Goal: Task Accomplishment & Management: Use online tool/utility

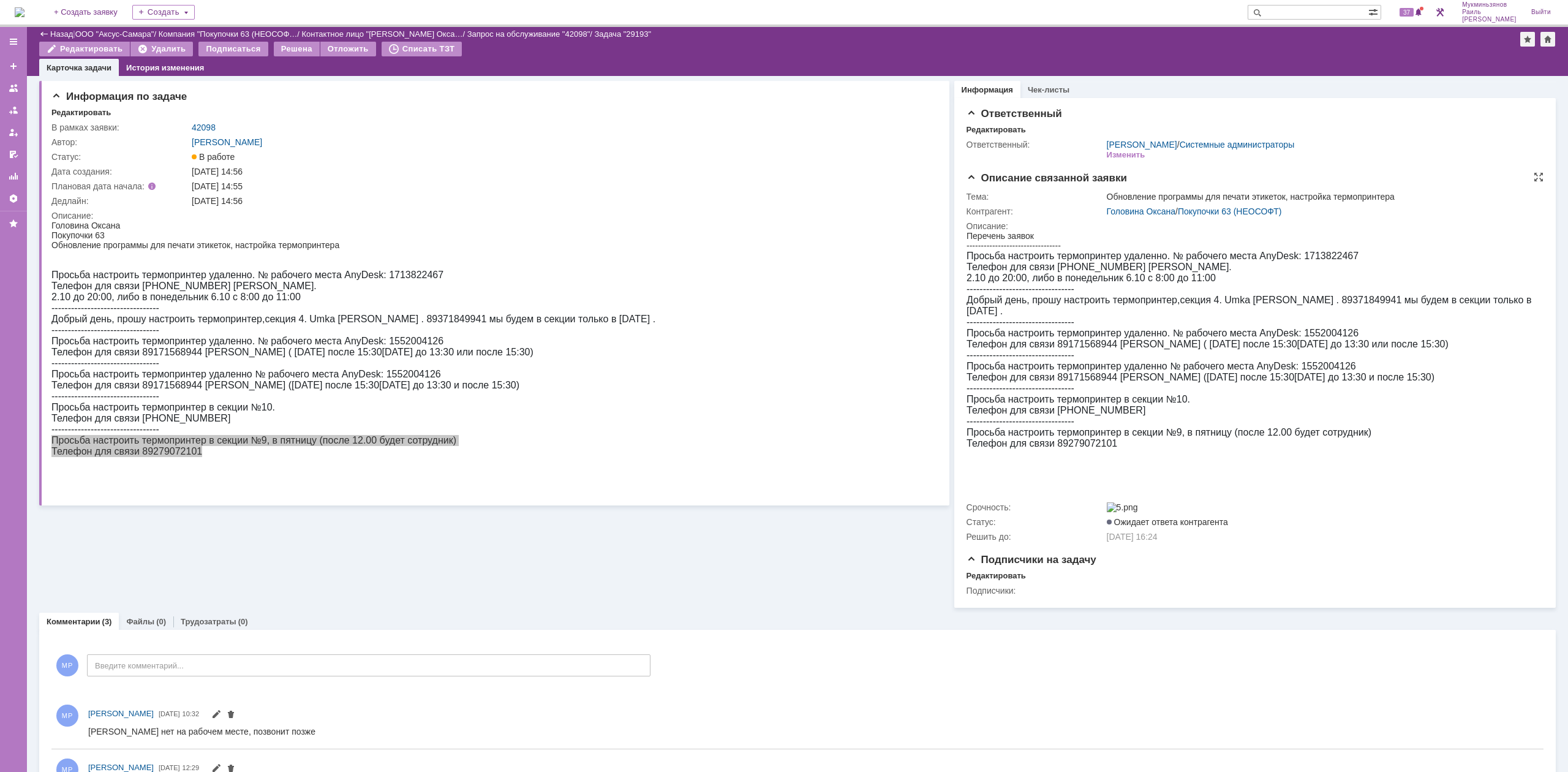
scroll to position [108, 0]
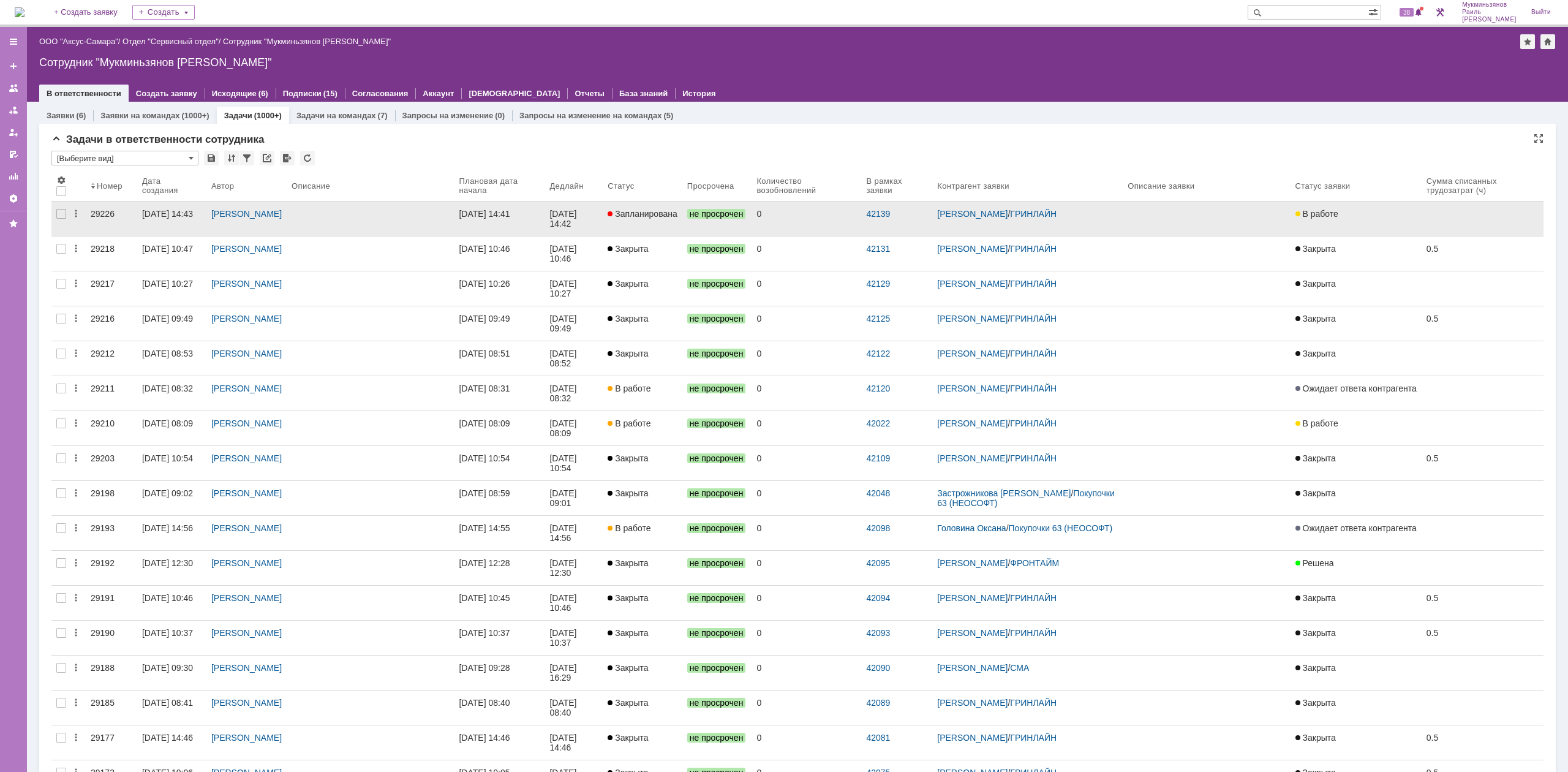
click at [495, 222] on link "[DATE] 14:41" at bounding box center [499, 219] width 90 height 35
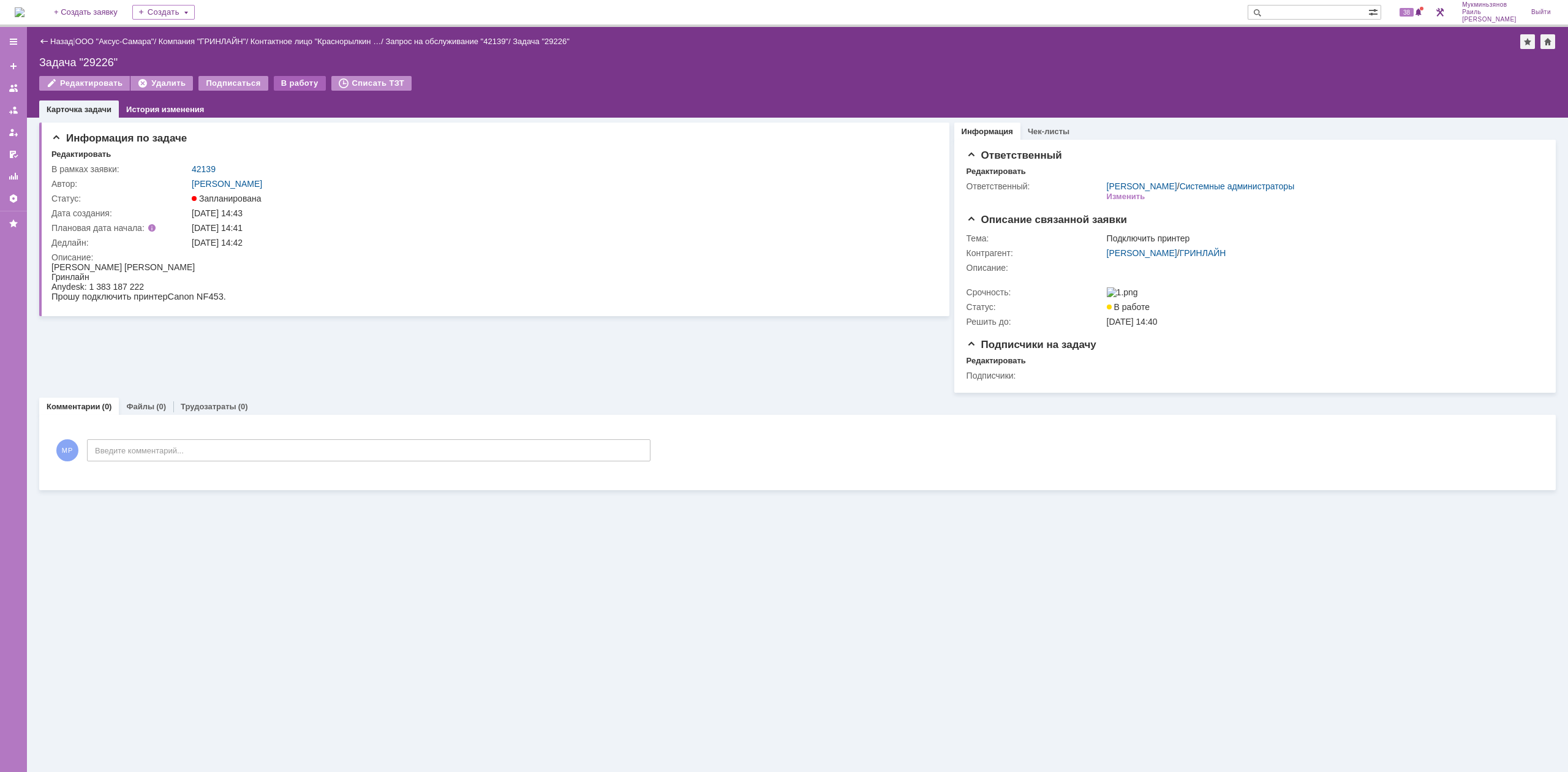
click at [294, 84] on div "В работу" at bounding box center [299, 84] width 52 height 15
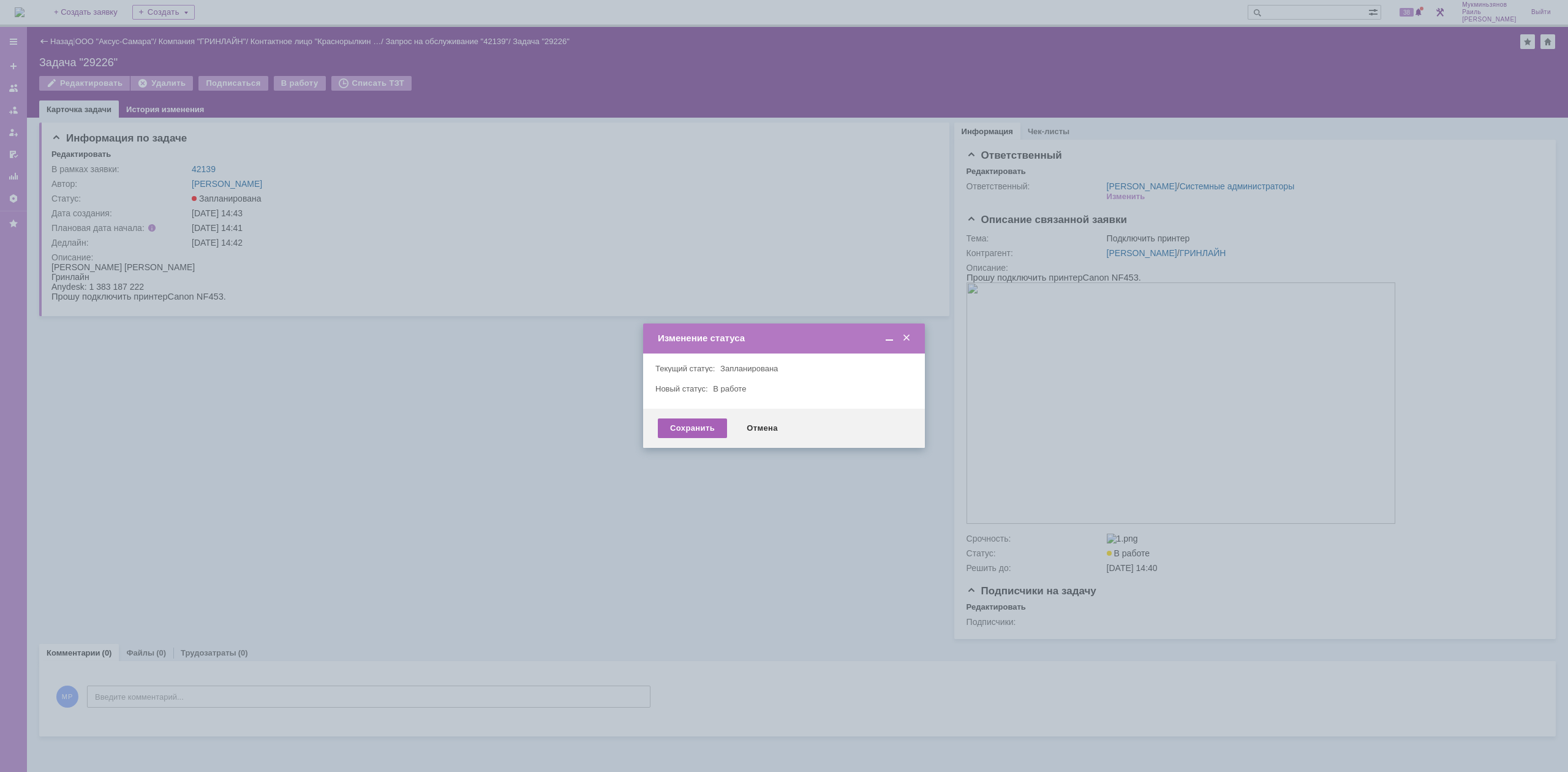
click at [688, 425] on div "Сохранить" at bounding box center [693, 428] width 69 height 20
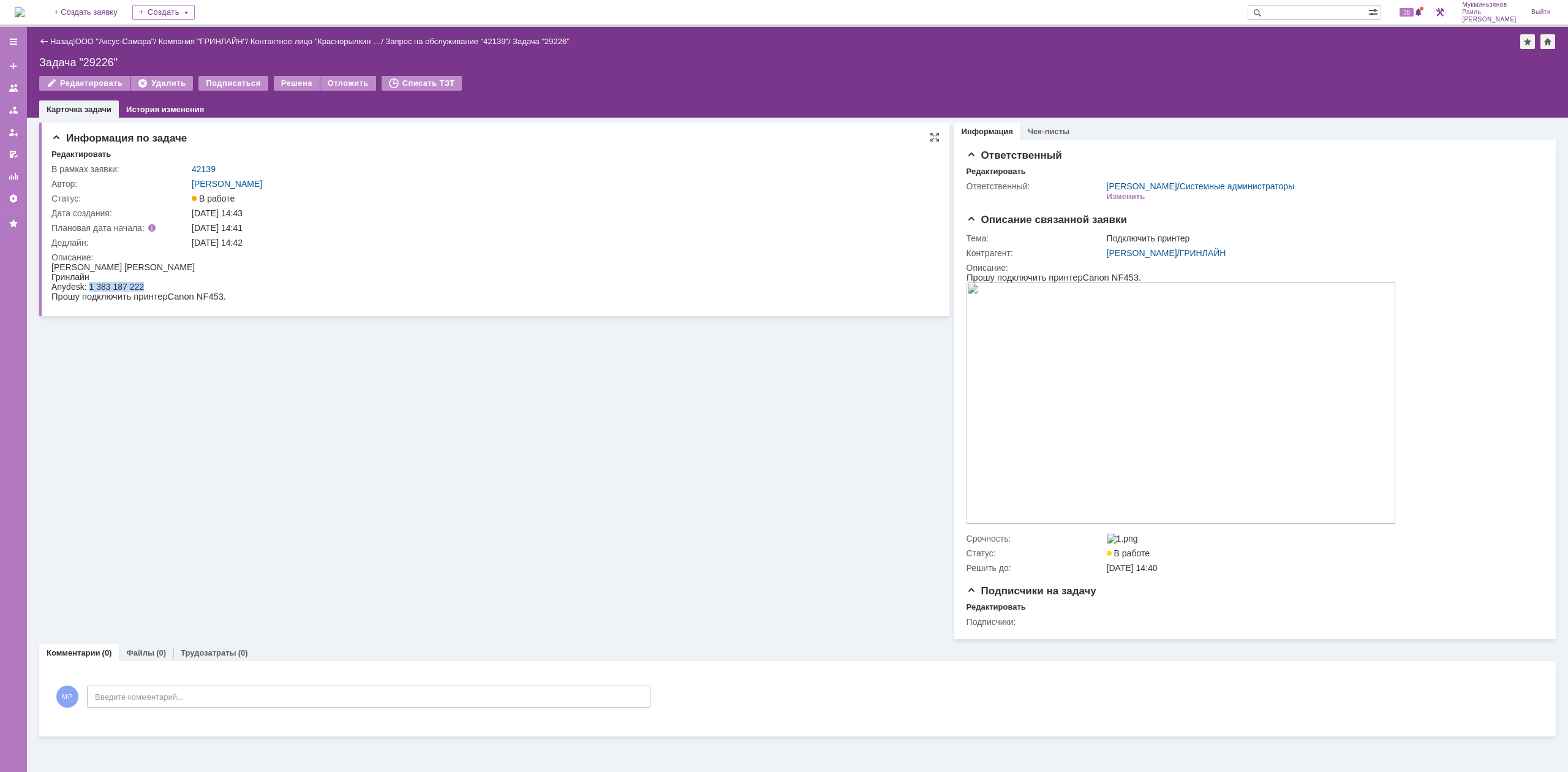
drag, startPoint x: 89, startPoint y: 286, endPoint x: 142, endPoint y: 286, distance: 53.0
click at [142, 286] on div "Anydesk: 1 383 187 222" at bounding box center [139, 286] width 175 height 10
copy div "1 383 187 222"
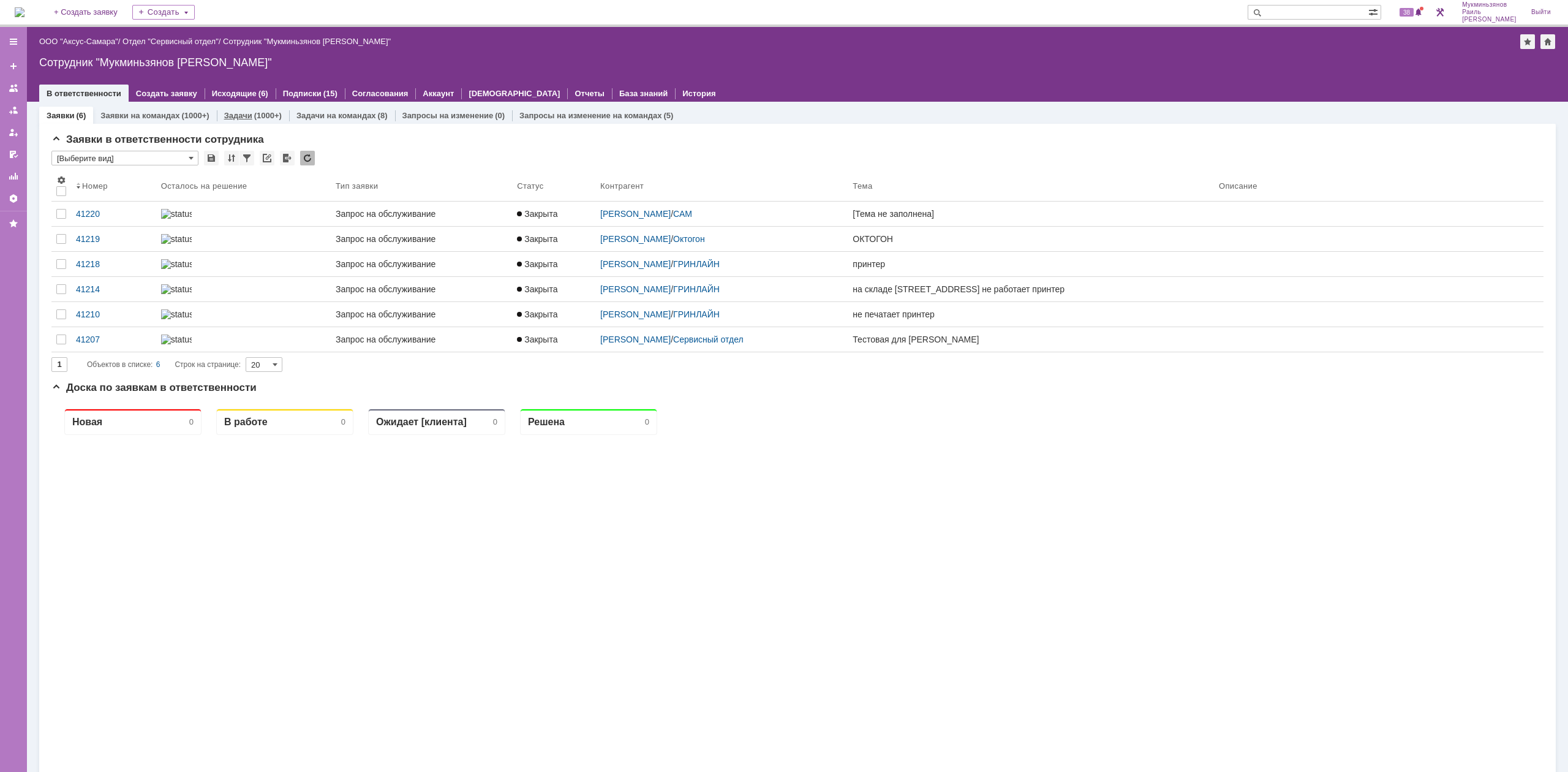
click at [249, 118] on div "Задачи (1000+)" at bounding box center [253, 115] width 57 height 8
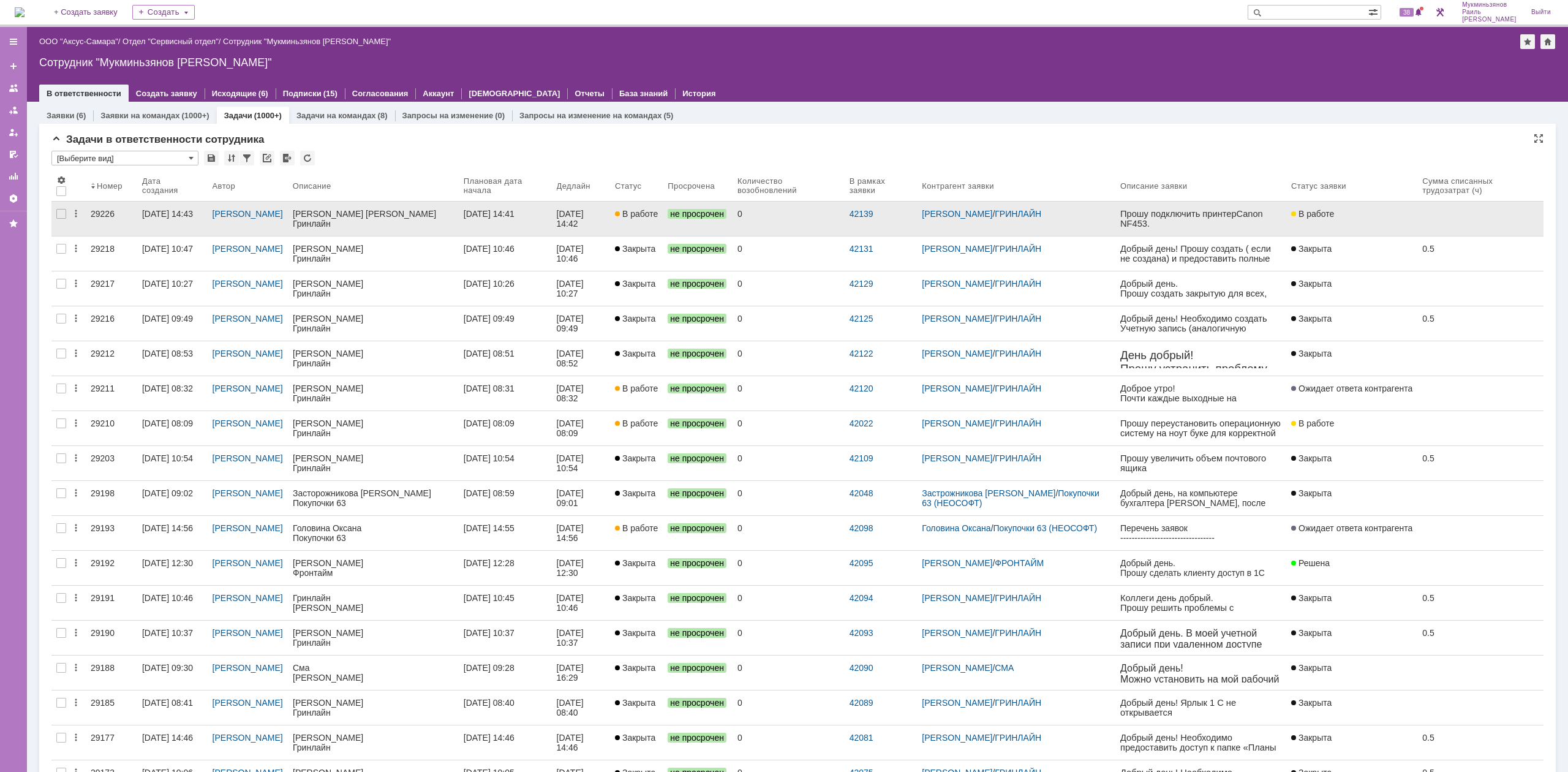
click at [663, 225] on link "В работе" at bounding box center [636, 219] width 53 height 35
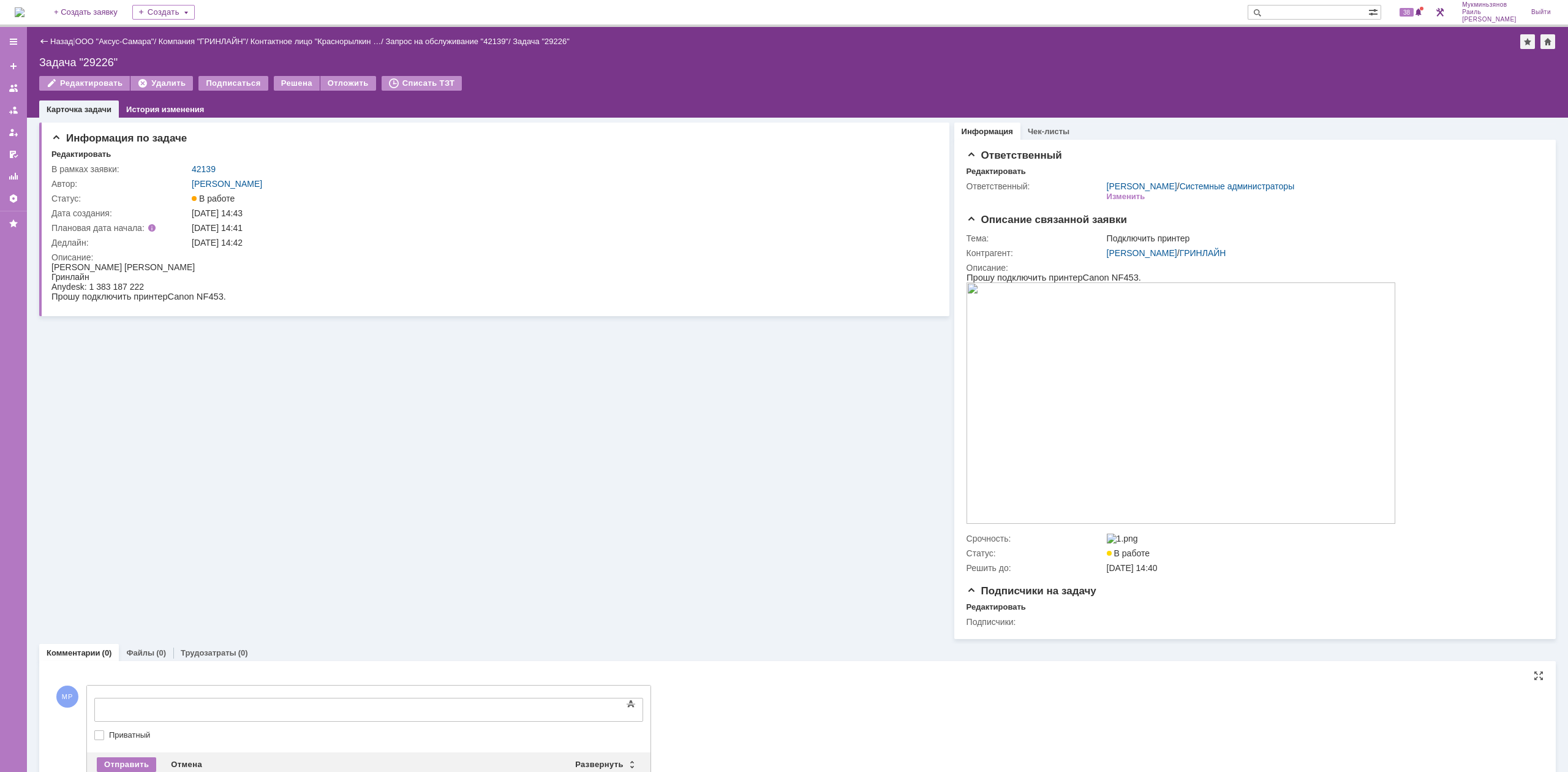
click at [209, 706] on div at bounding box center [194, 708] width 174 height 10
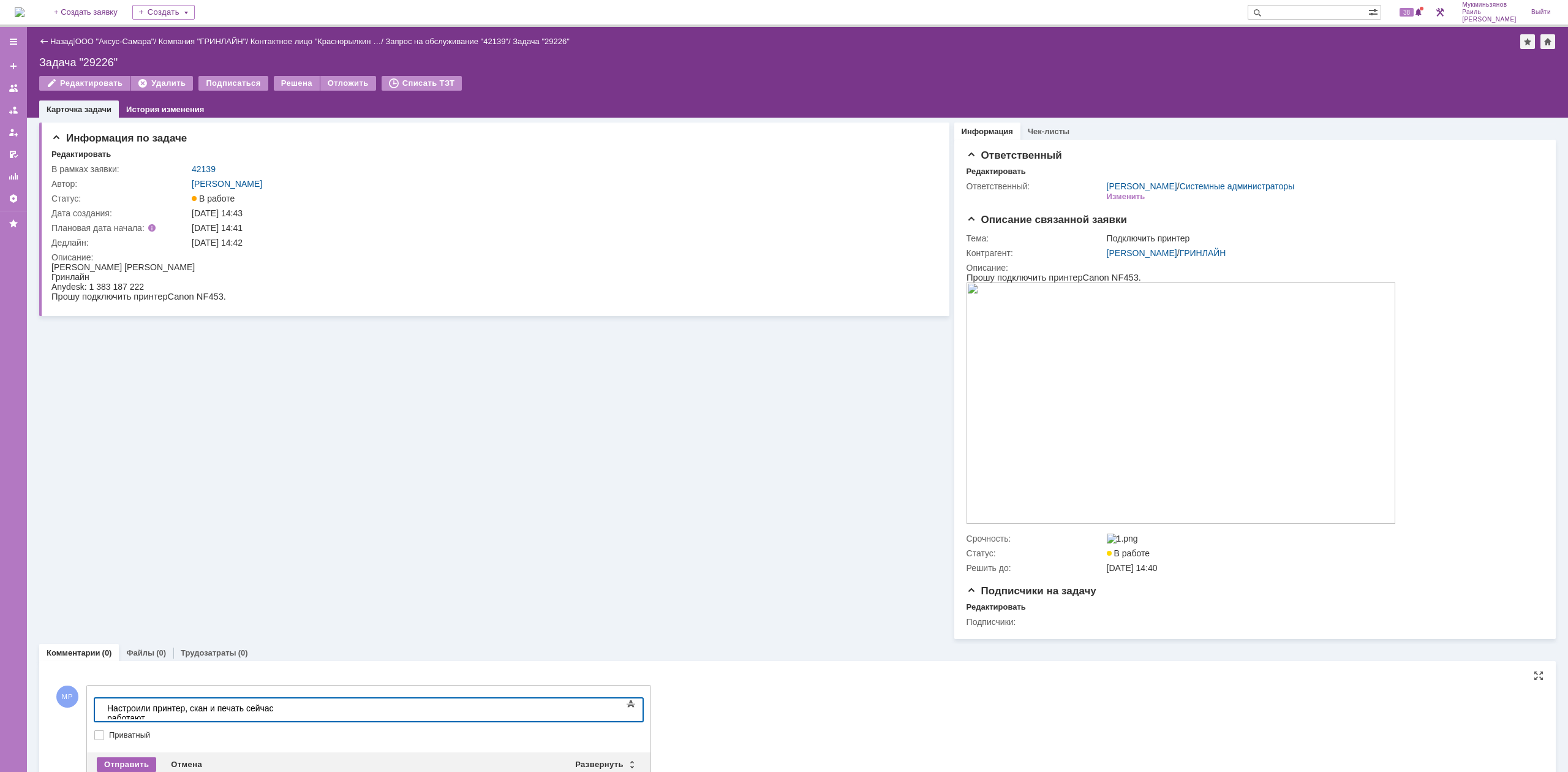
click at [128, 761] on div "Отправить" at bounding box center [126, 764] width 60 height 15
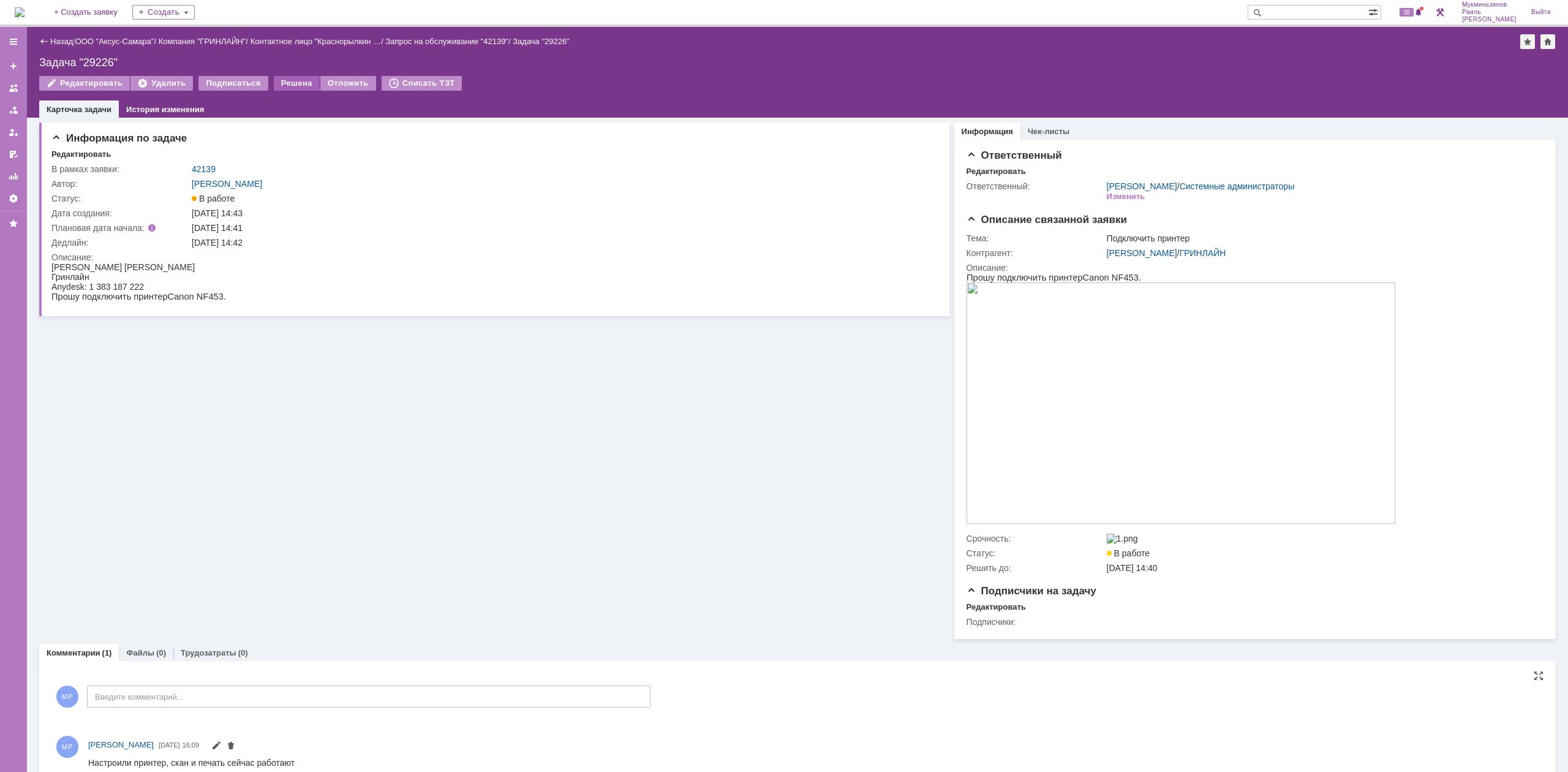
click at [288, 84] on div "Решена" at bounding box center [296, 84] width 46 height 15
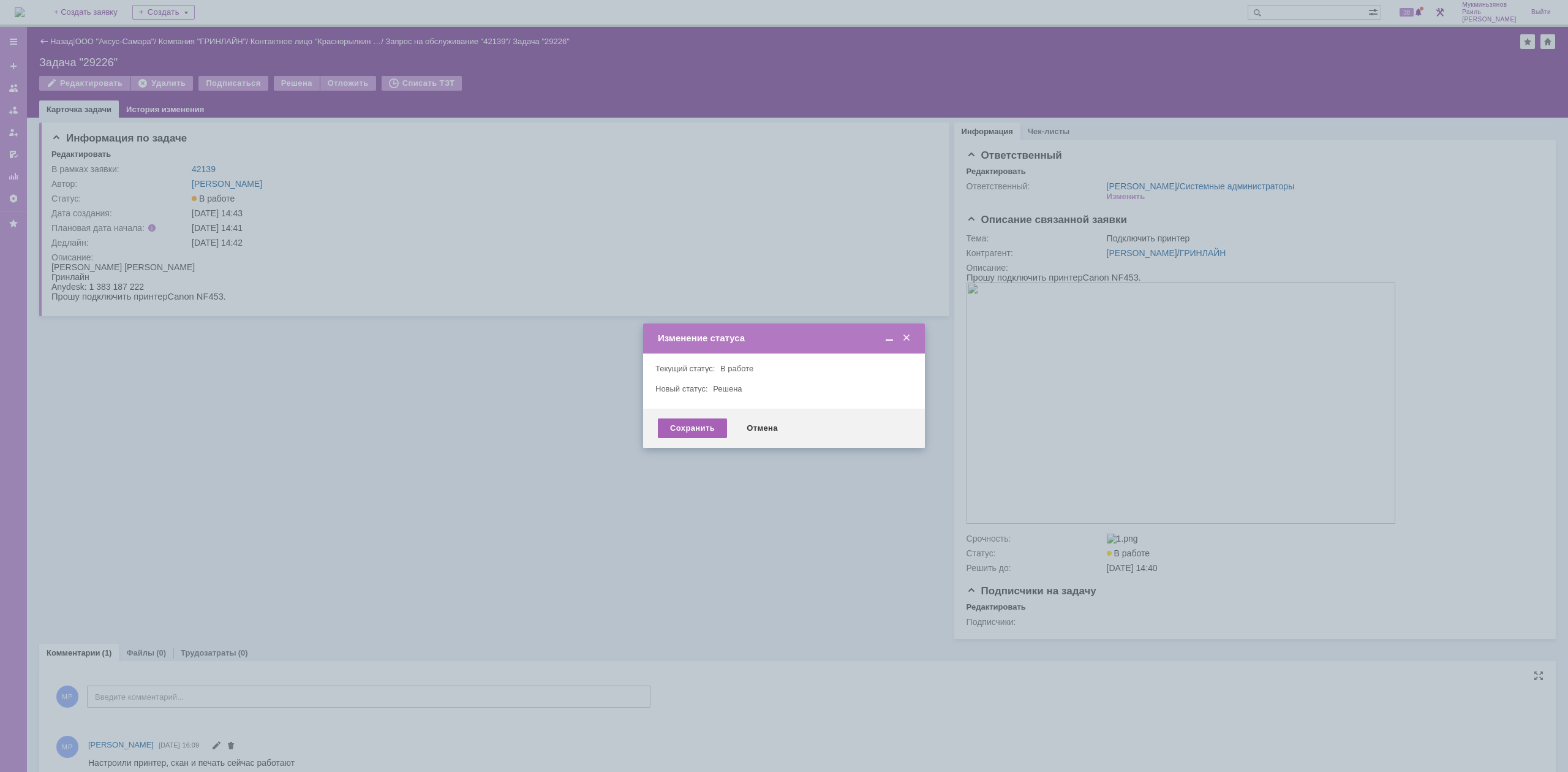
click at [684, 433] on div "Сохранить" at bounding box center [693, 428] width 69 height 20
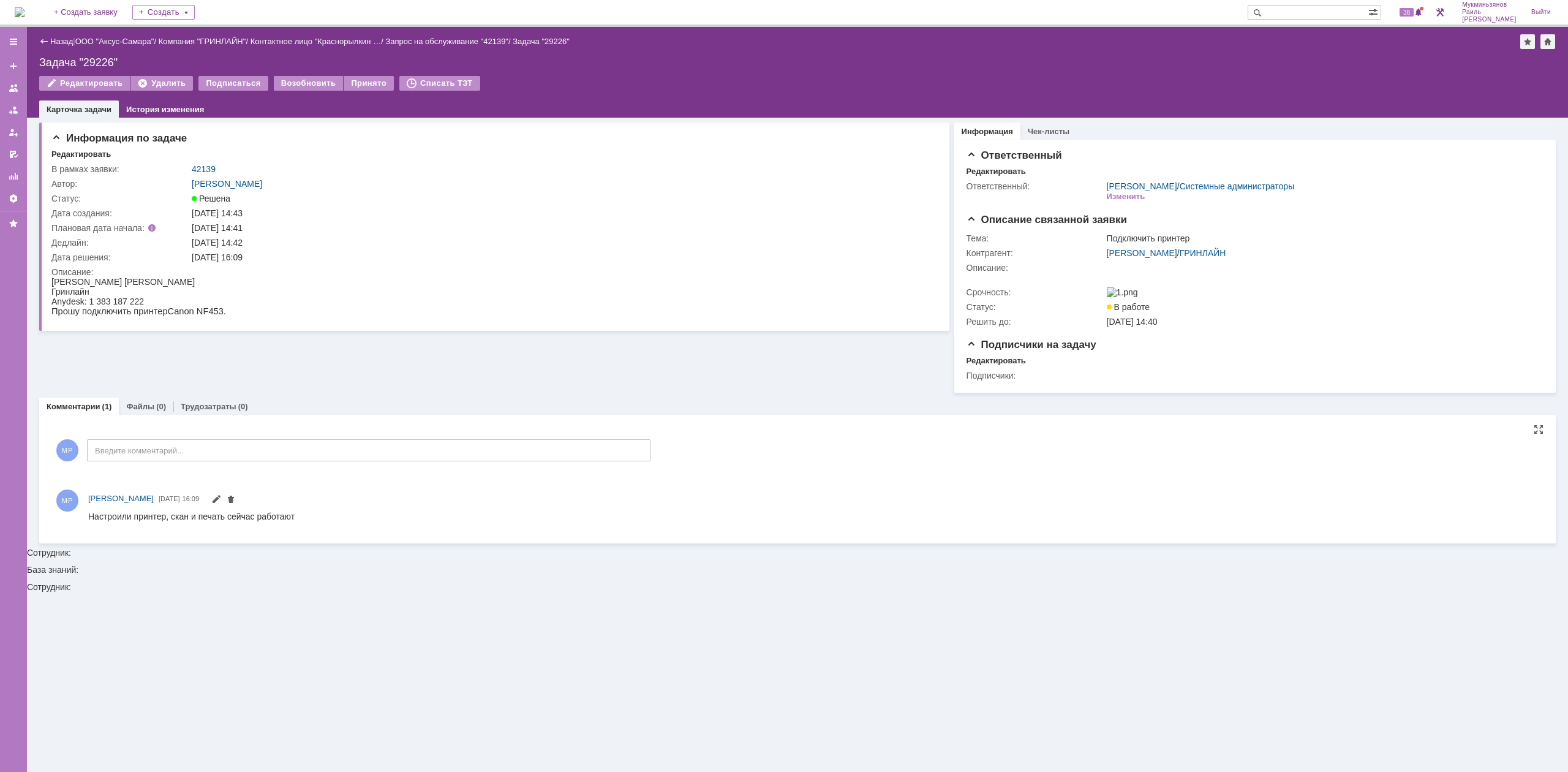
click at [25, 13] on img at bounding box center [20, 12] width 10 height 10
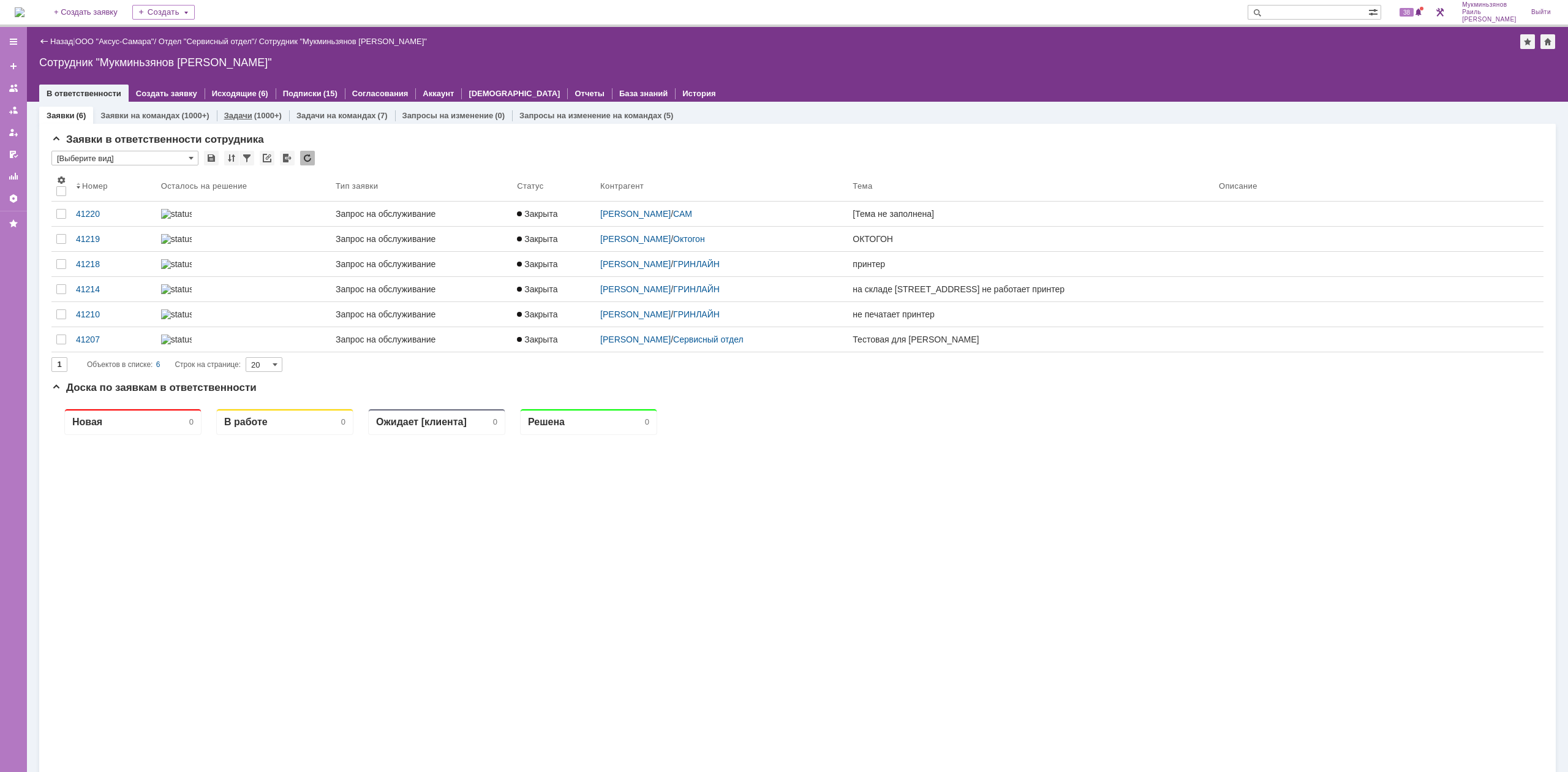
click at [240, 111] on link "Задачи" at bounding box center [237, 115] width 28 height 9
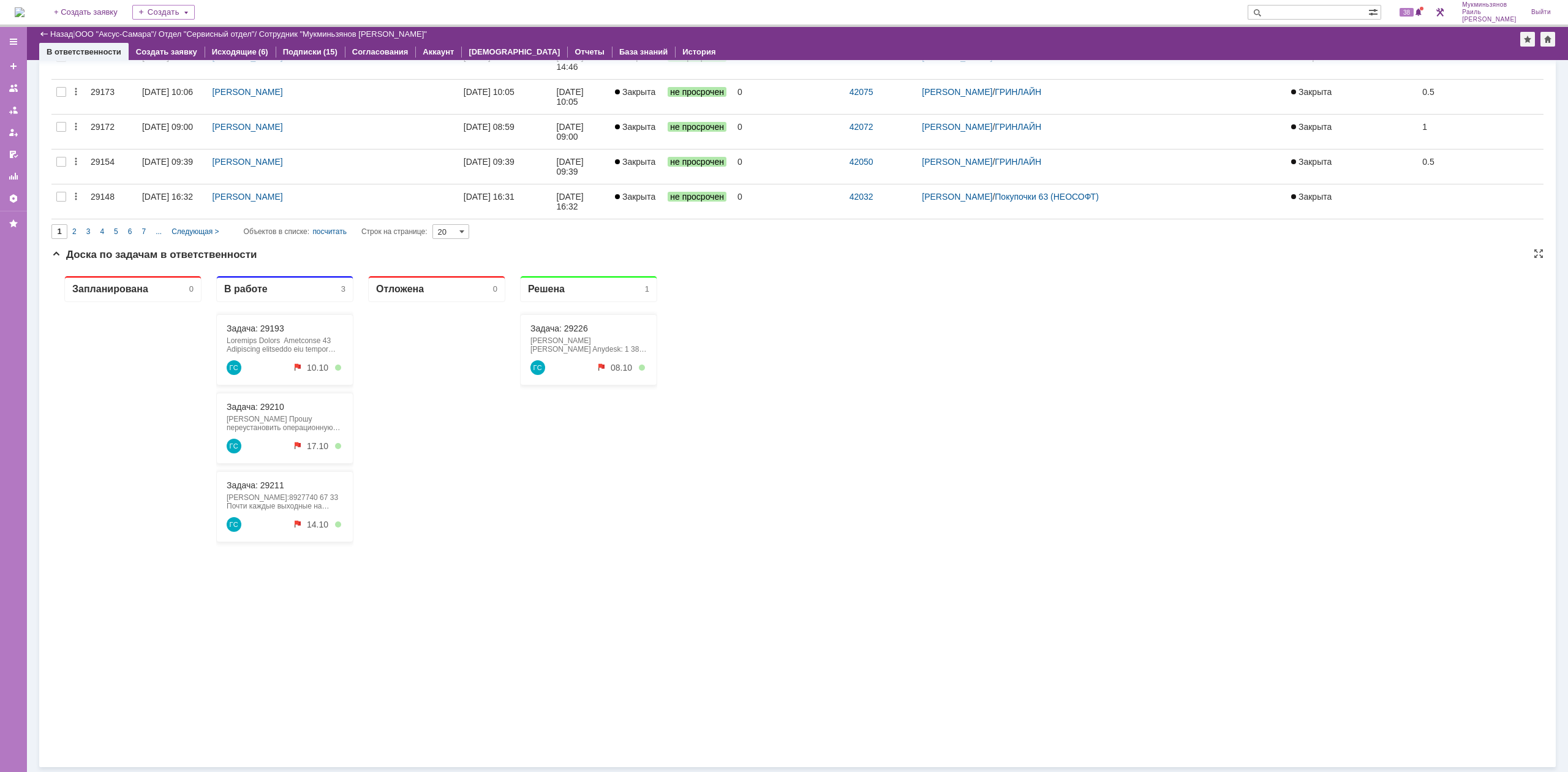
click at [250, 320] on div "Задача: 29193 ГС 10.10" at bounding box center [285, 350] width 137 height 71
click at [250, 327] on link "Задача: 29193" at bounding box center [256, 328] width 57 height 10
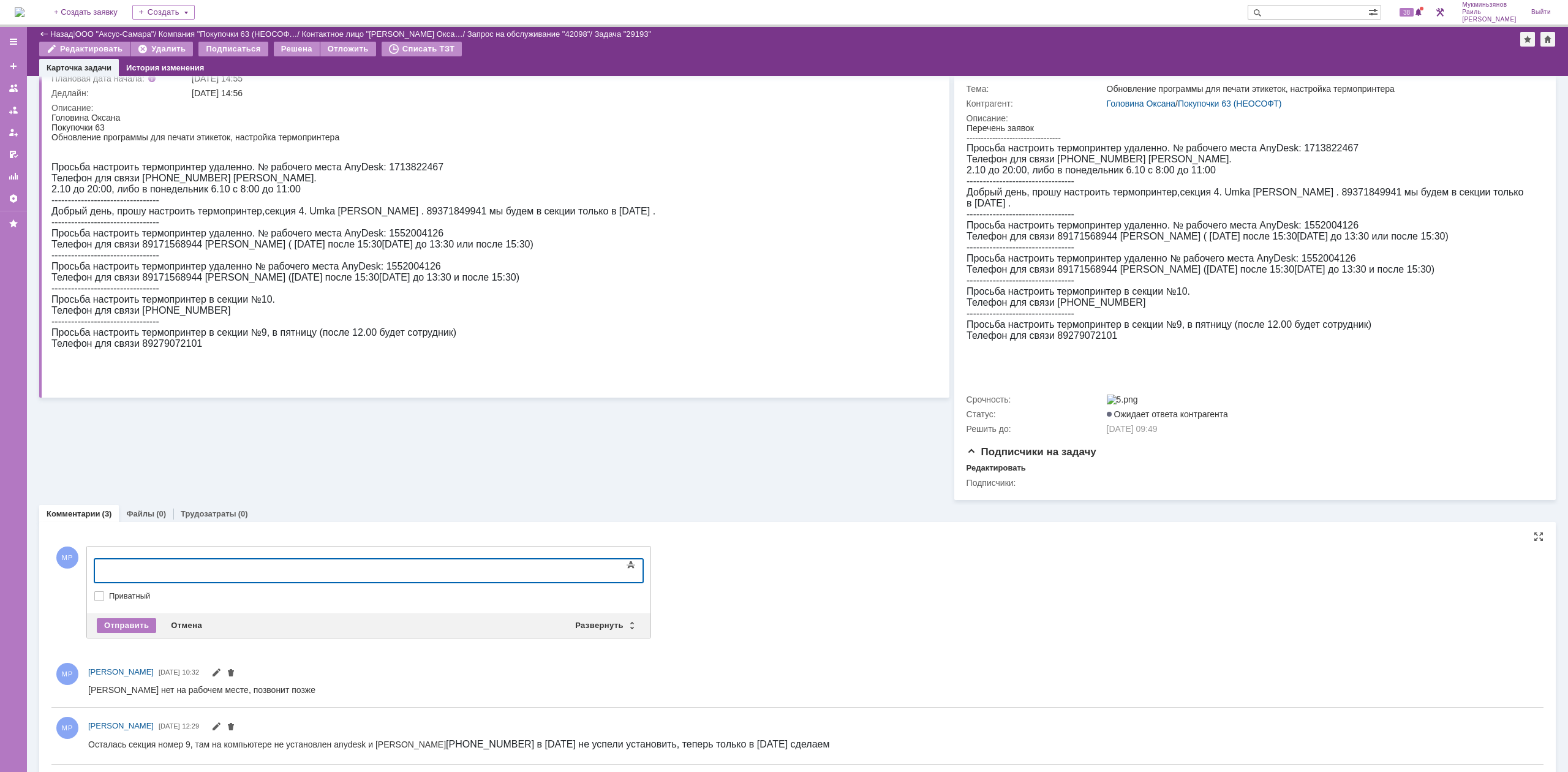
click at [281, 565] on div at bounding box center [194, 568] width 174 height 10
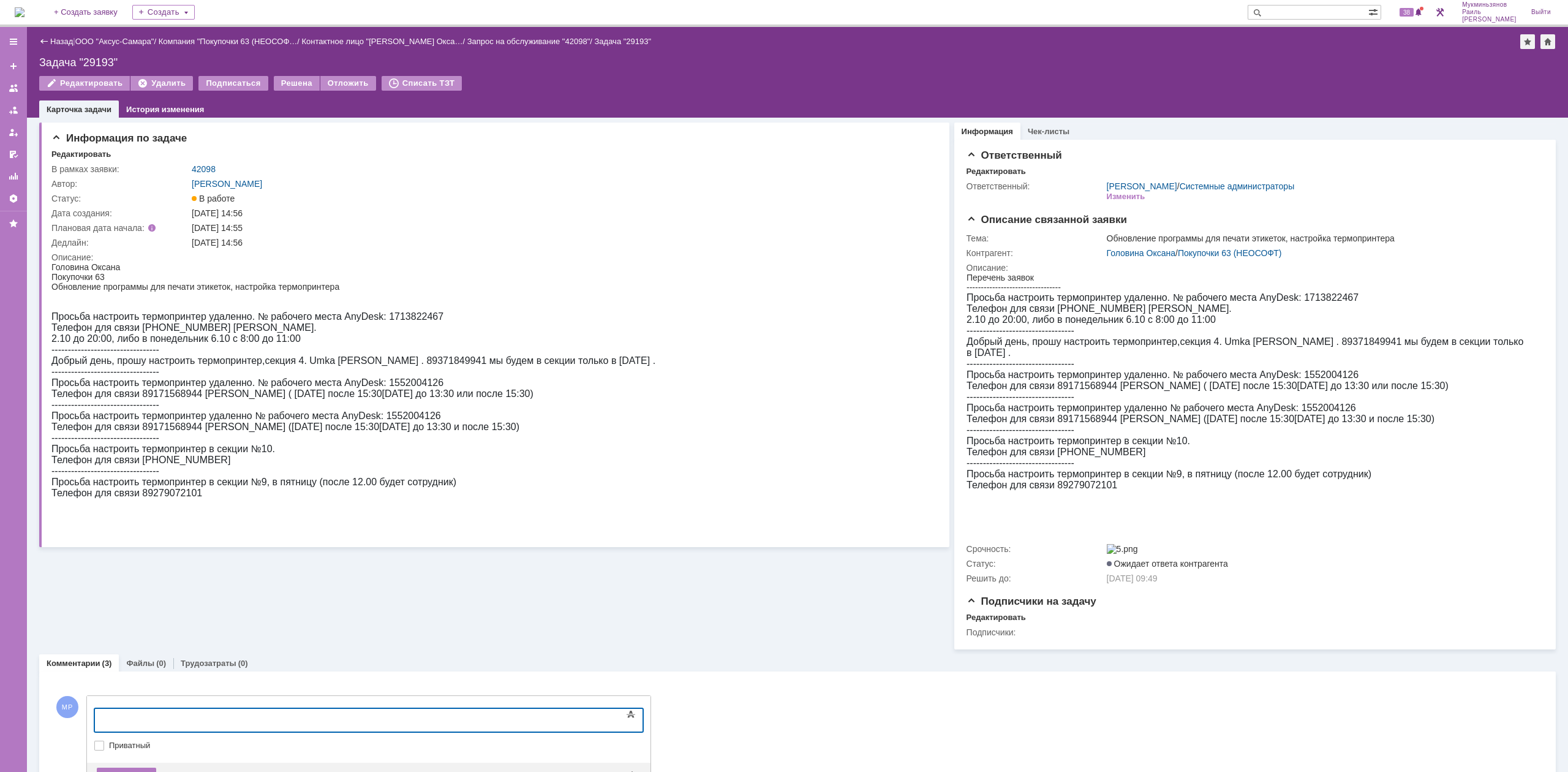
click at [23, 16] on img at bounding box center [20, 12] width 10 height 10
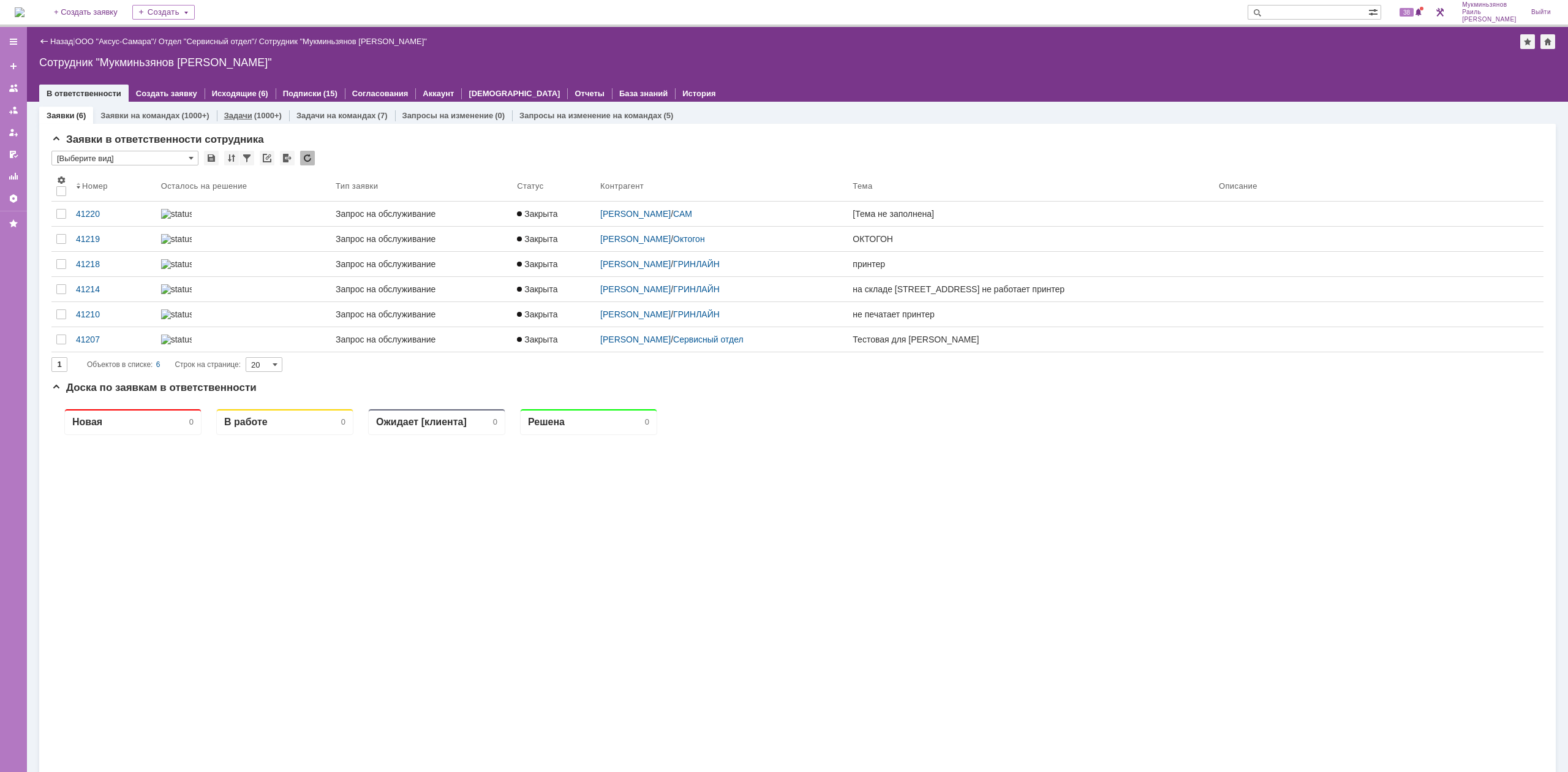
click at [256, 121] on div "Задачи (1000+)" at bounding box center [253, 115] width 72 height 18
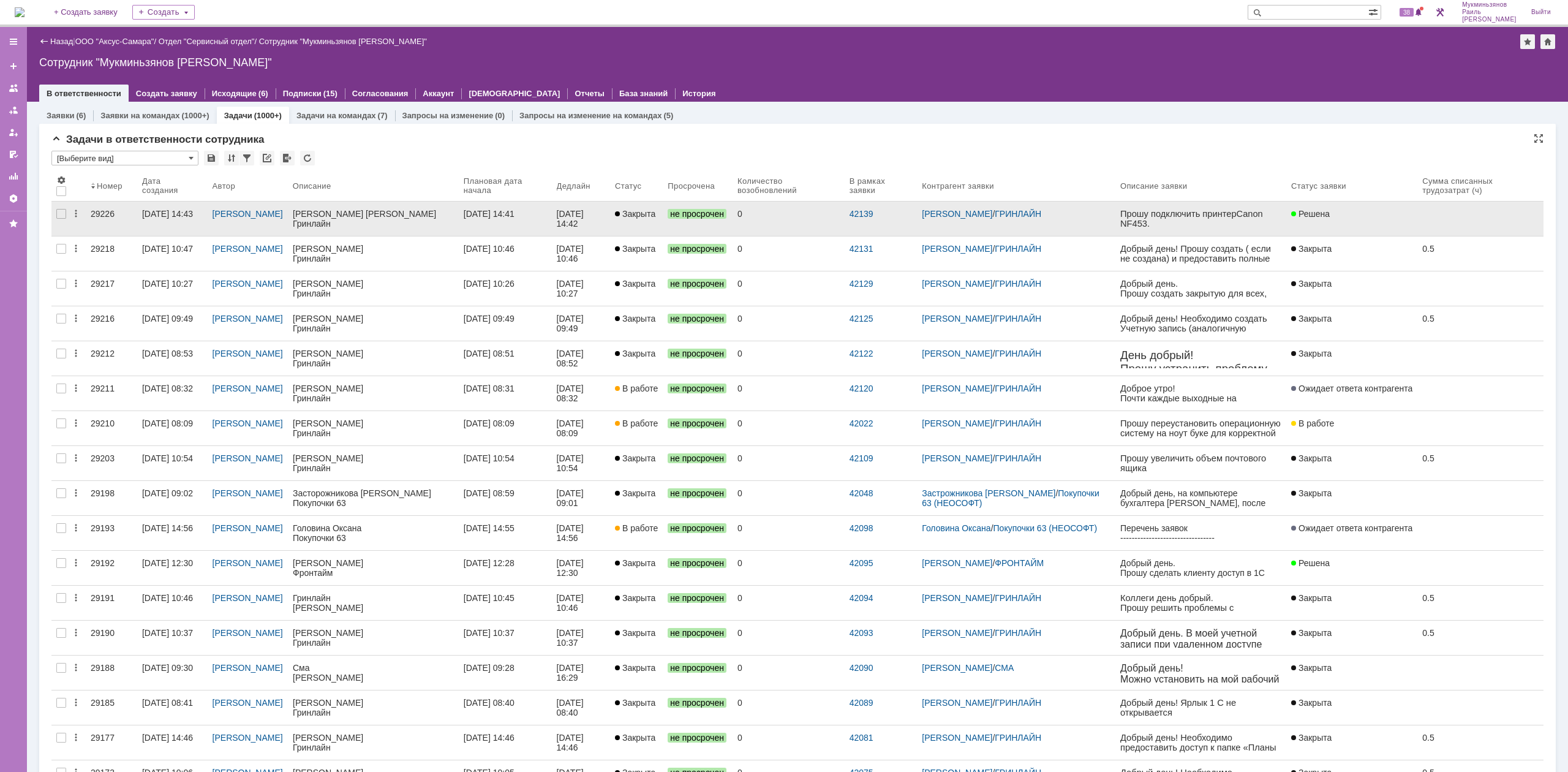
drag, startPoint x: 720, startPoint y: 438, endPoint x: 394, endPoint y: 224, distance: 390.0
click at [394, 224] on div "Гринлайн" at bounding box center [373, 223] width 161 height 10
click at [459, 209] on link at bounding box center [373, 219] width 171 height 35
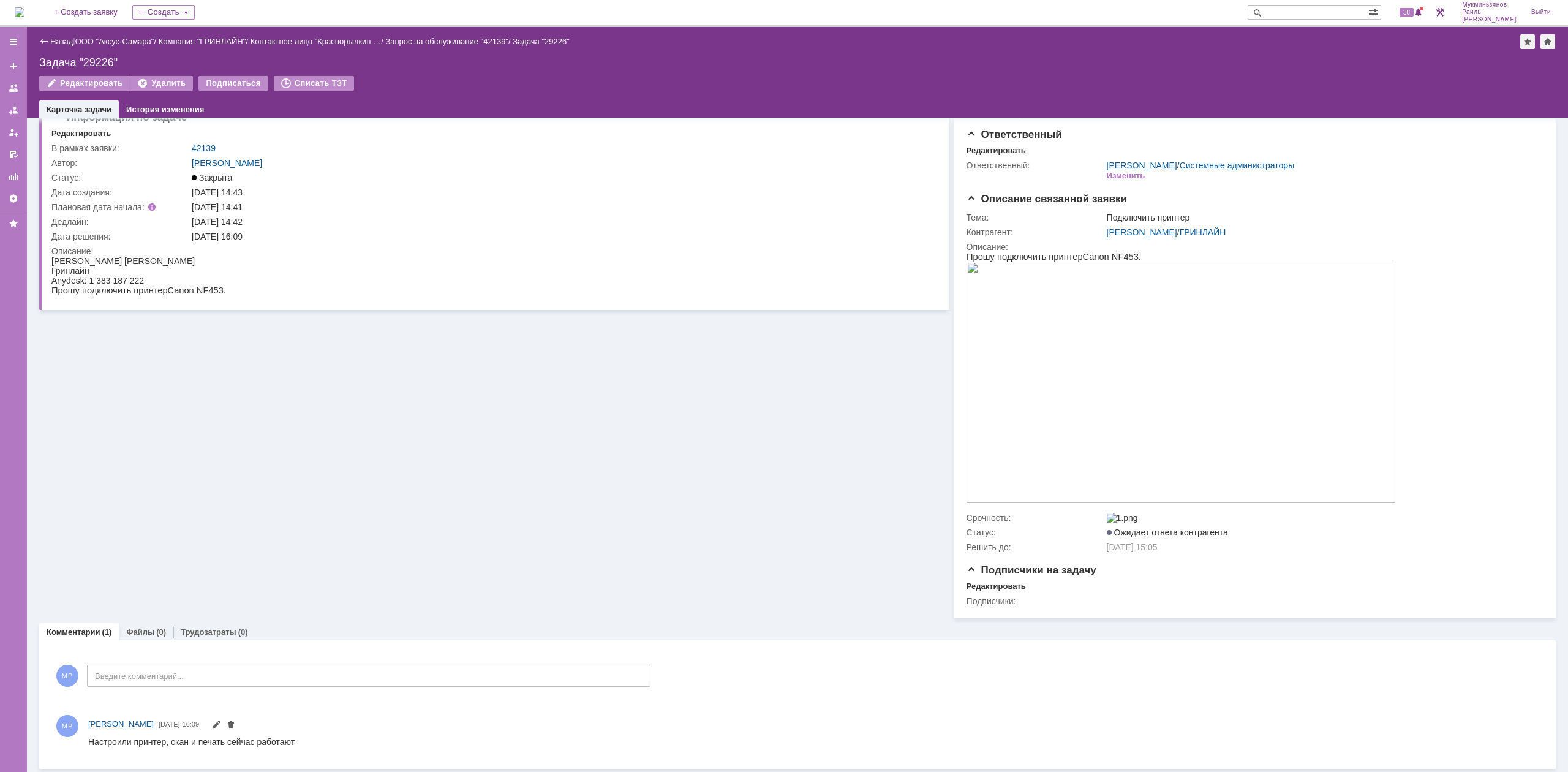
scroll to position [28, 0]
drag, startPoint x: 386, startPoint y: 1479, endPoint x: 102, endPoint y: 743, distance: 788.9
drag, startPoint x: 172, startPoint y: 1475, endPoint x: 234, endPoint y: 740, distance: 737.6
drag, startPoint x: 296, startPoint y: 736, endPoint x: 64, endPoint y: 738, distance: 232.0
click at [88, 738] on html "Настроили принтер, скан и печать сейчас работают" at bounding box center [807, 740] width 1438 height 11
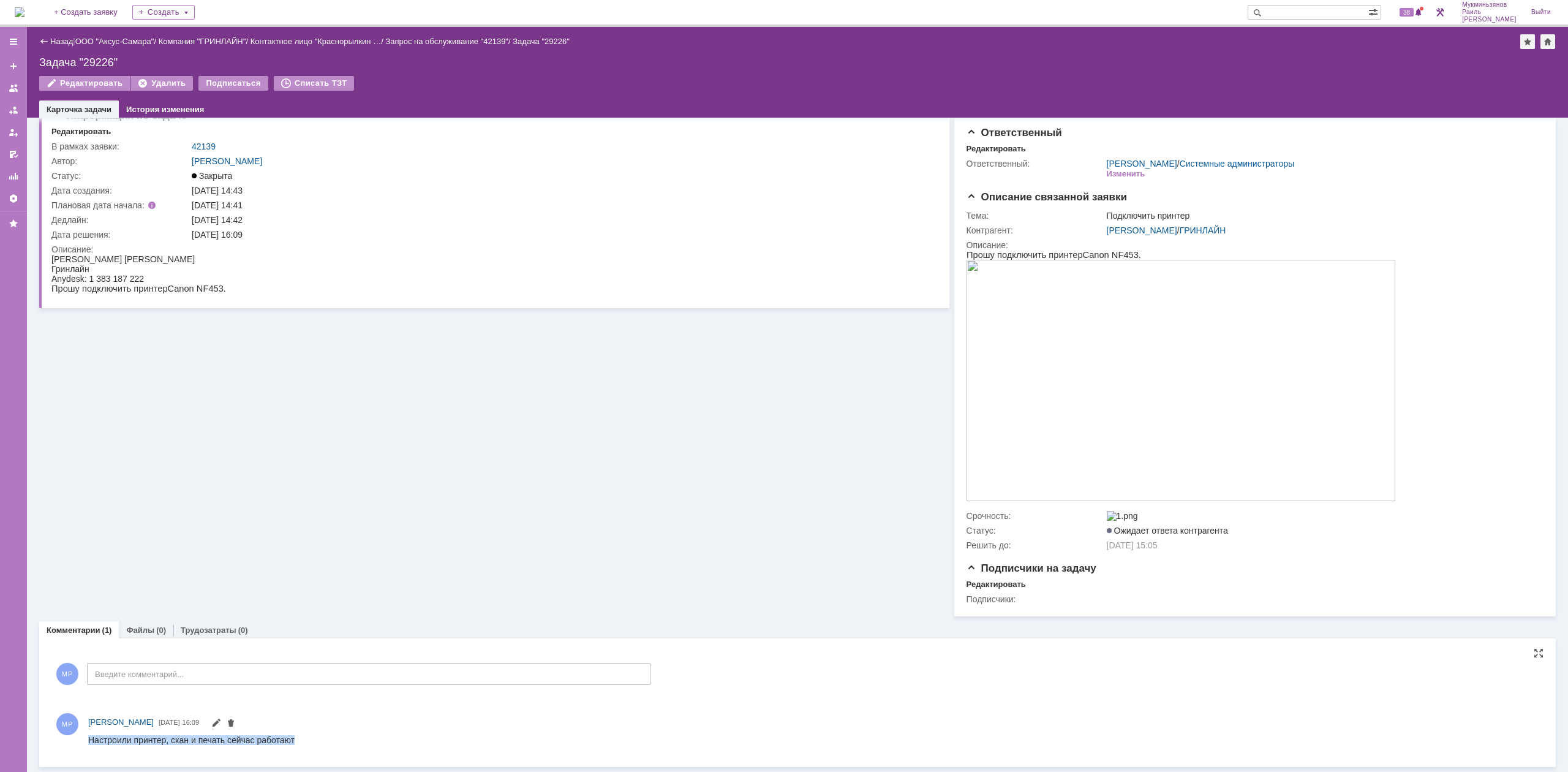
copy div "Настроили принтер, скан и печать сейчас работают"
click at [211, 633] on link "Трудозатраты" at bounding box center [209, 630] width 56 height 9
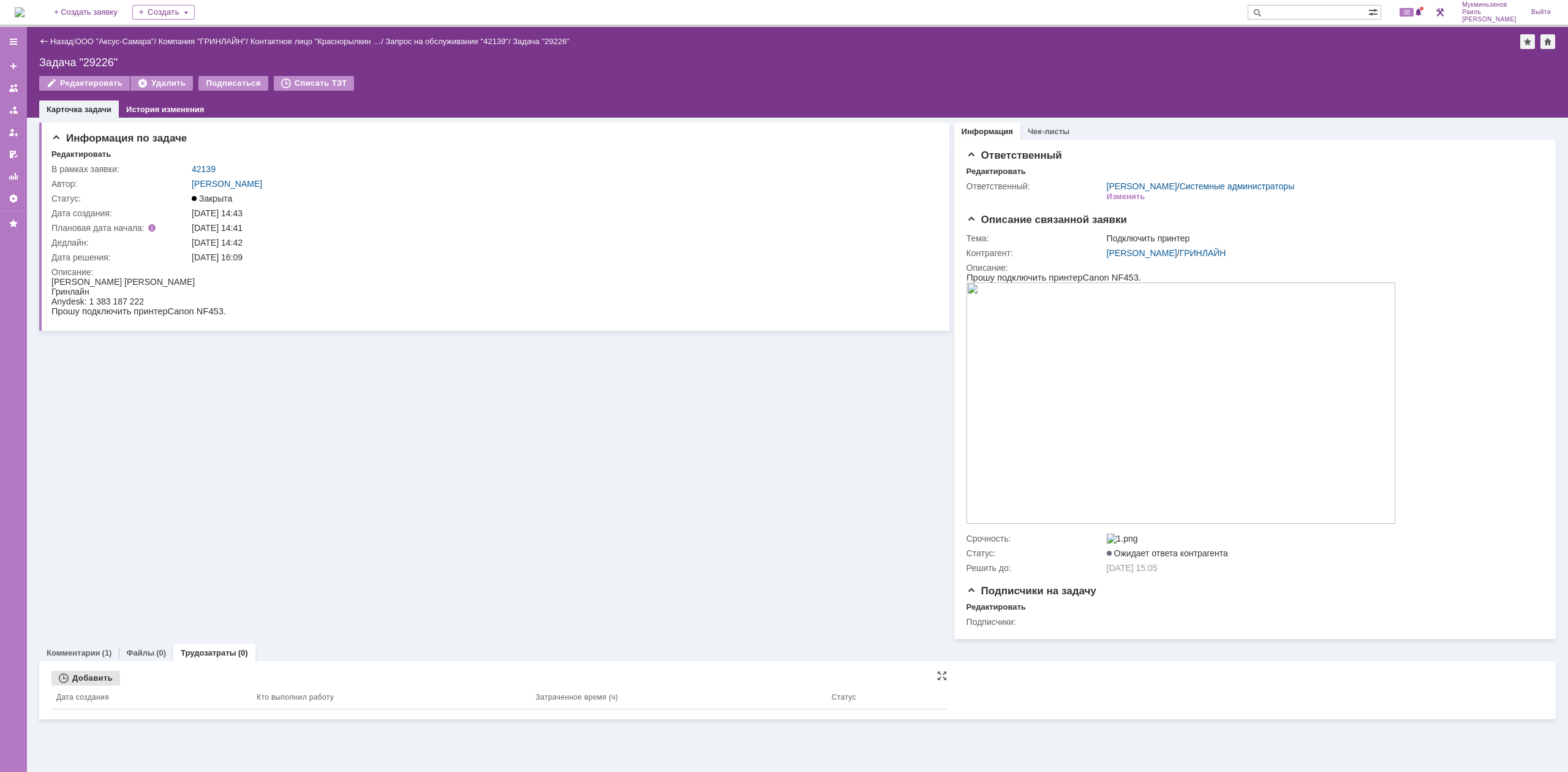
click at [75, 682] on div "Добавить" at bounding box center [85, 679] width 69 height 15
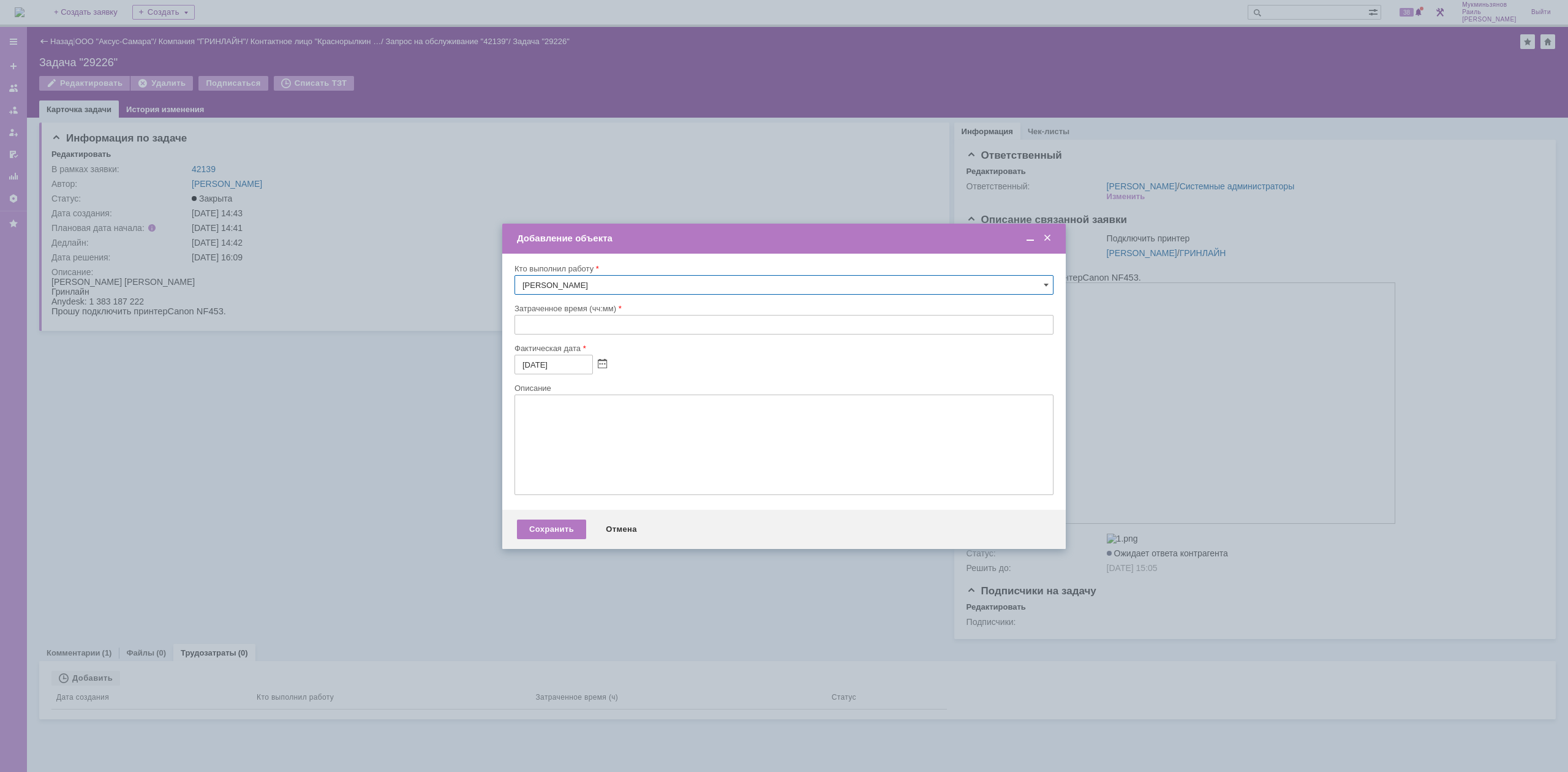
click at [534, 320] on input "text" at bounding box center [784, 325] width 539 height 20
type input "00:30"
click at [669, 440] on textarea at bounding box center [784, 444] width 539 height 100
paste textarea "Настроили принтер, скан и печать сейчас работают"
type textarea "Настроили принтер, скан и печать сейчас работают"
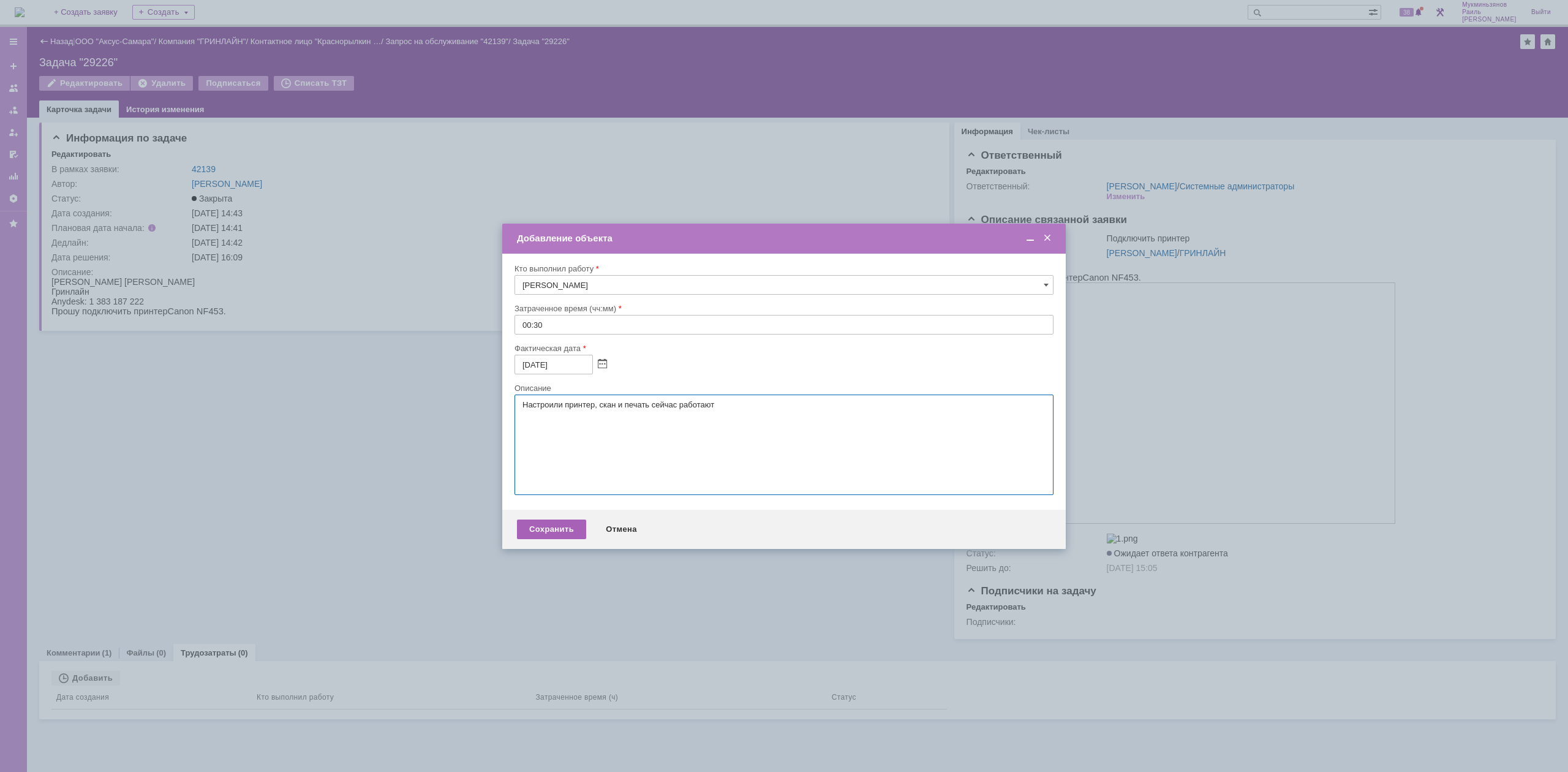
click at [578, 523] on div "Сохранить" at bounding box center [552, 529] width 69 height 20
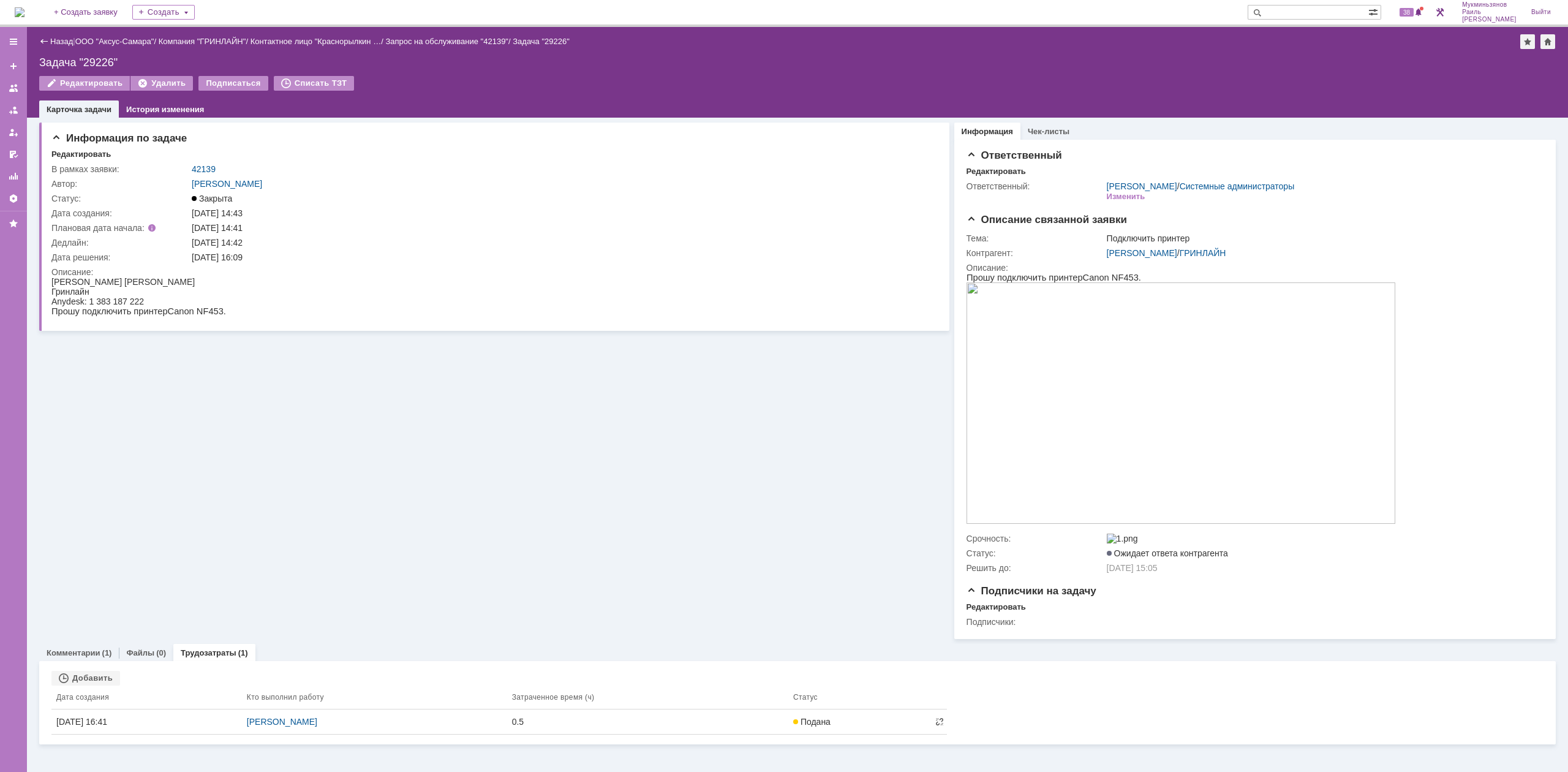
click at [25, 13] on img at bounding box center [20, 12] width 10 height 10
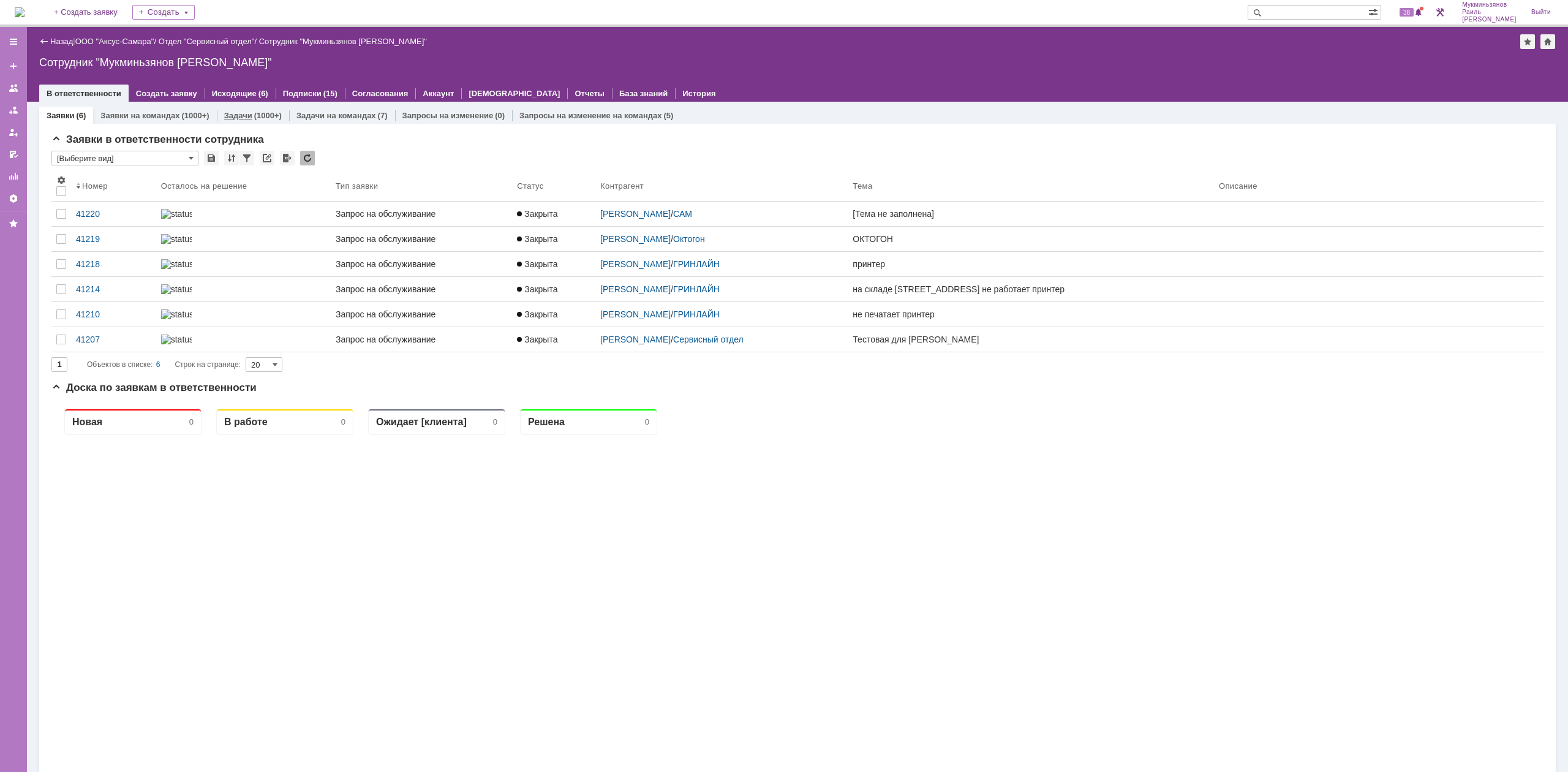
click at [243, 109] on div "Задачи (1000+)" at bounding box center [253, 115] width 72 height 18
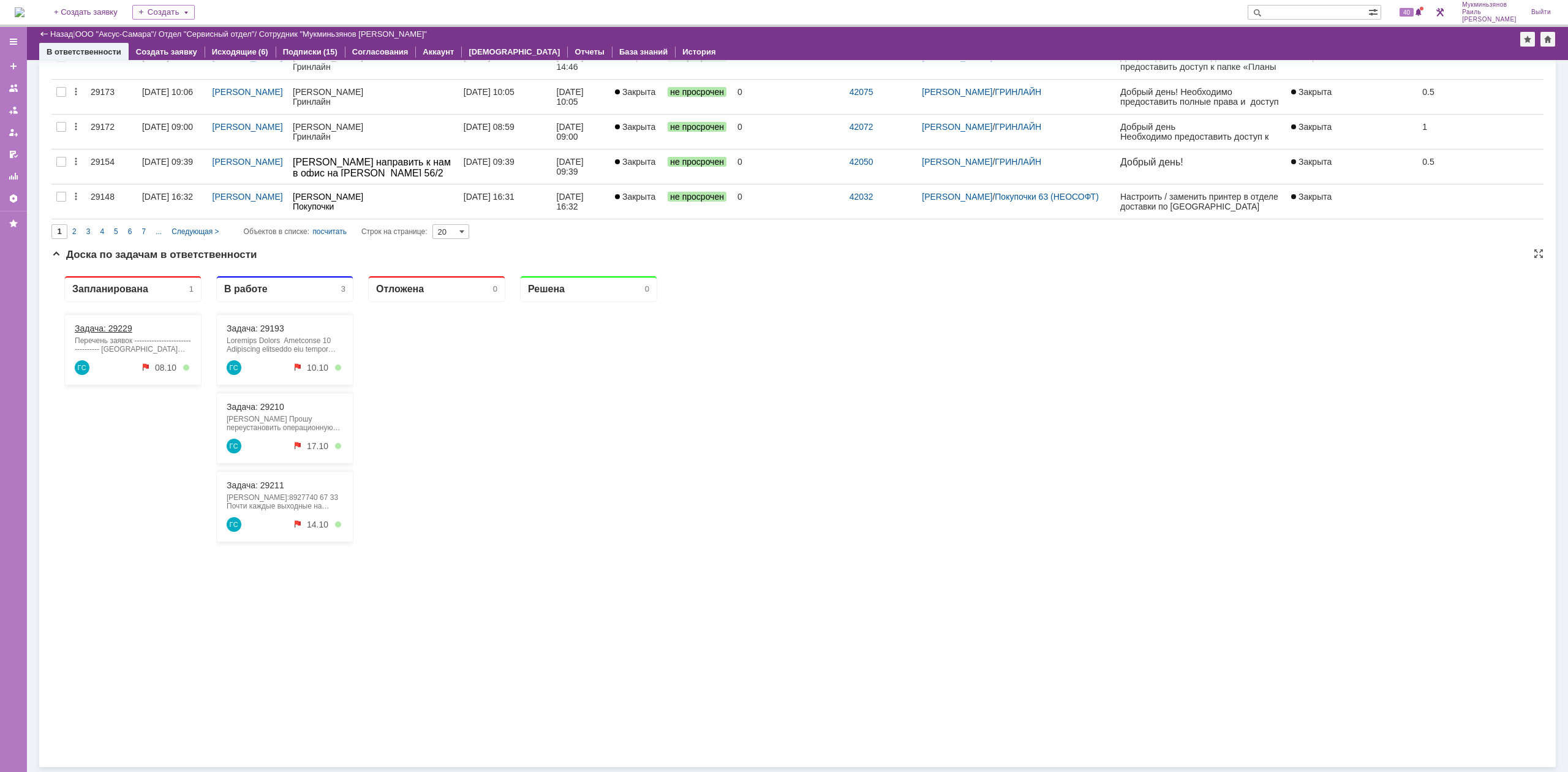
click at [101, 326] on link "Задача: 29229" at bounding box center [103, 328] width 57 height 10
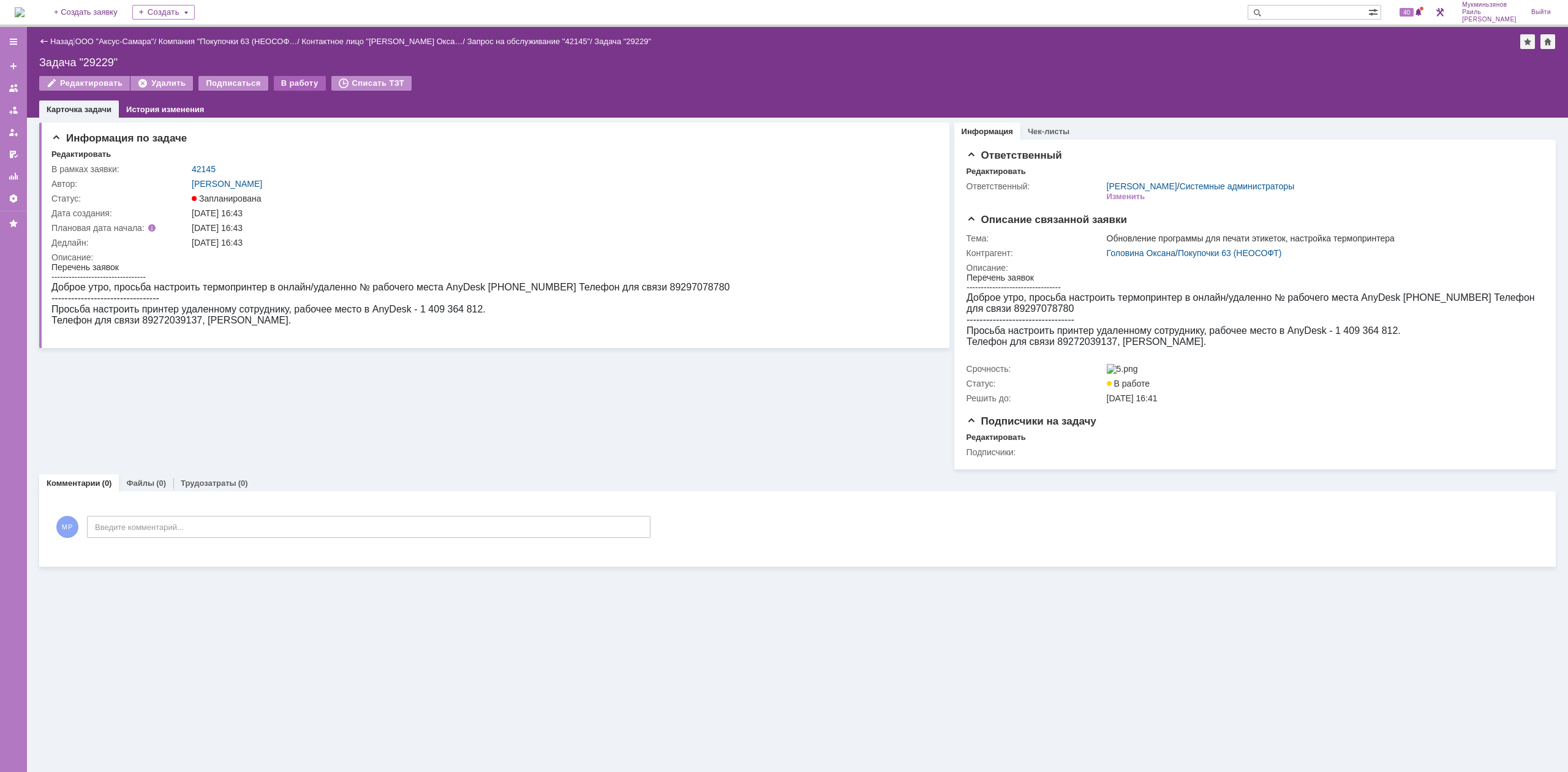
click at [294, 80] on div "В работу" at bounding box center [299, 84] width 52 height 15
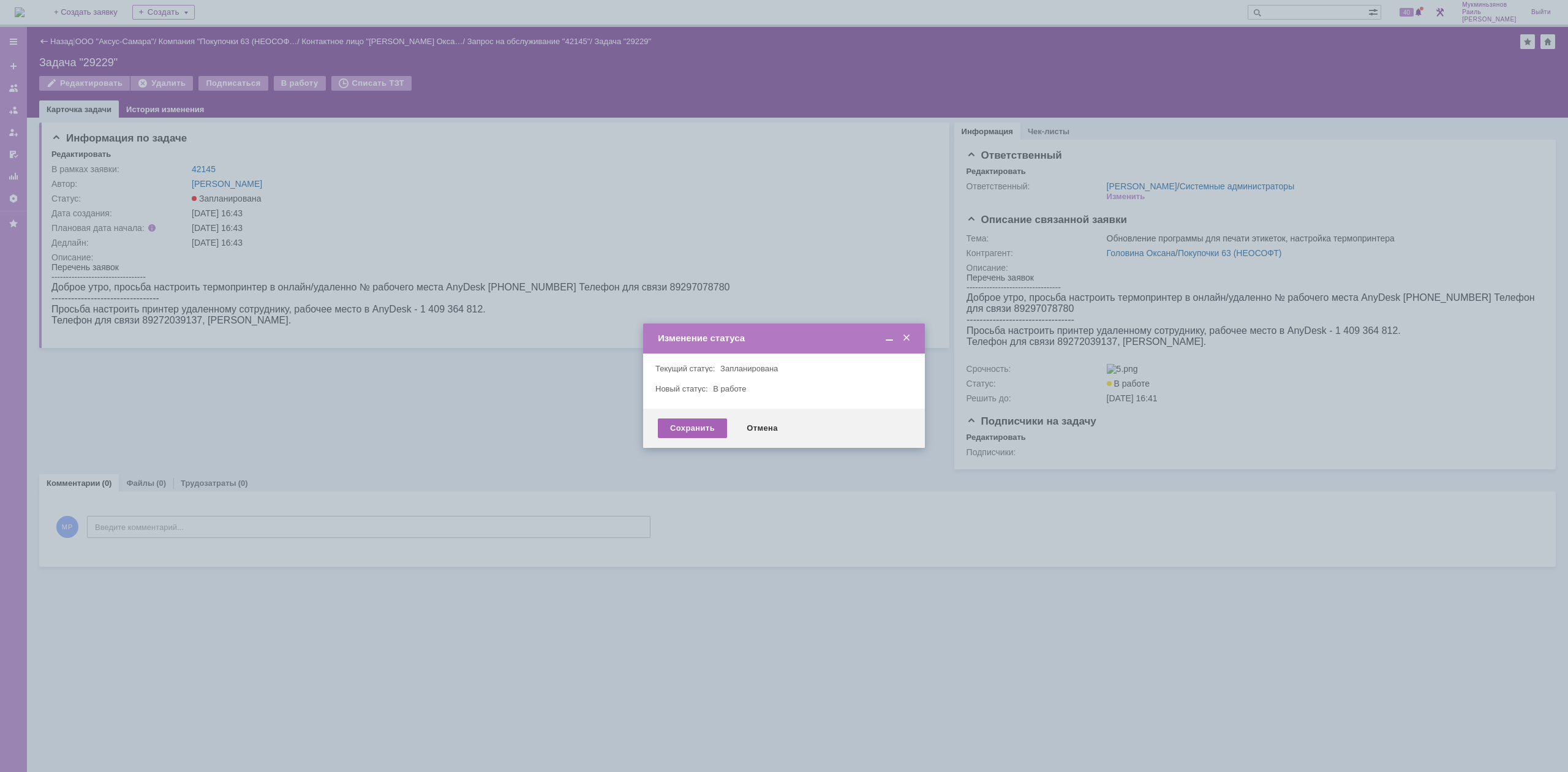
click at [697, 419] on div "Сохранить" at bounding box center [693, 428] width 69 height 20
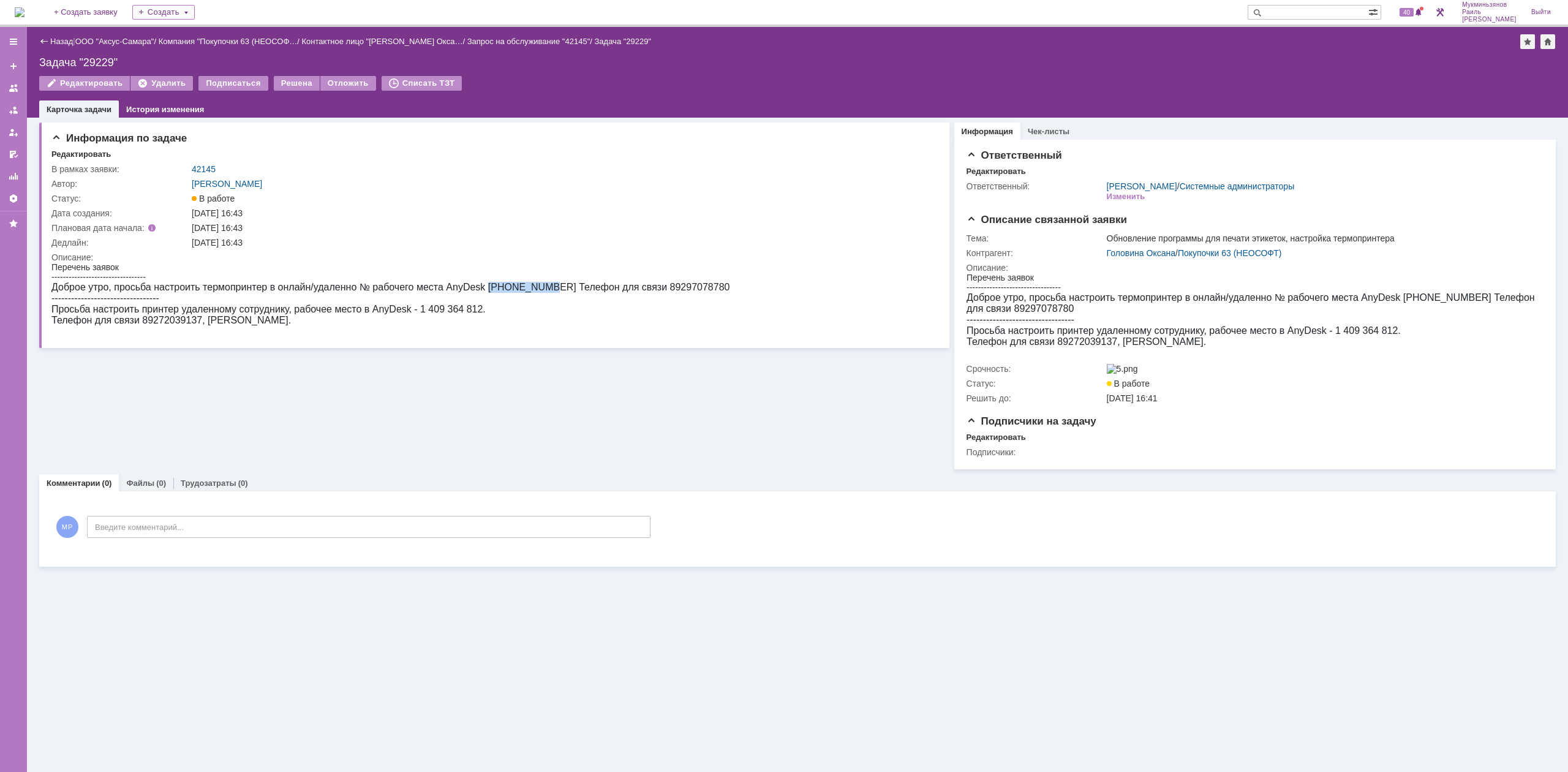
drag, startPoint x: 485, startPoint y: 283, endPoint x: 537, endPoint y: 286, distance: 52.1
click at [537, 286] on span "Доброе утро, просьба настроить термопринтер в онлайн/удаленно № рабочего места …" at bounding box center [390, 287] width 678 height 11
copy span "680.115.230"
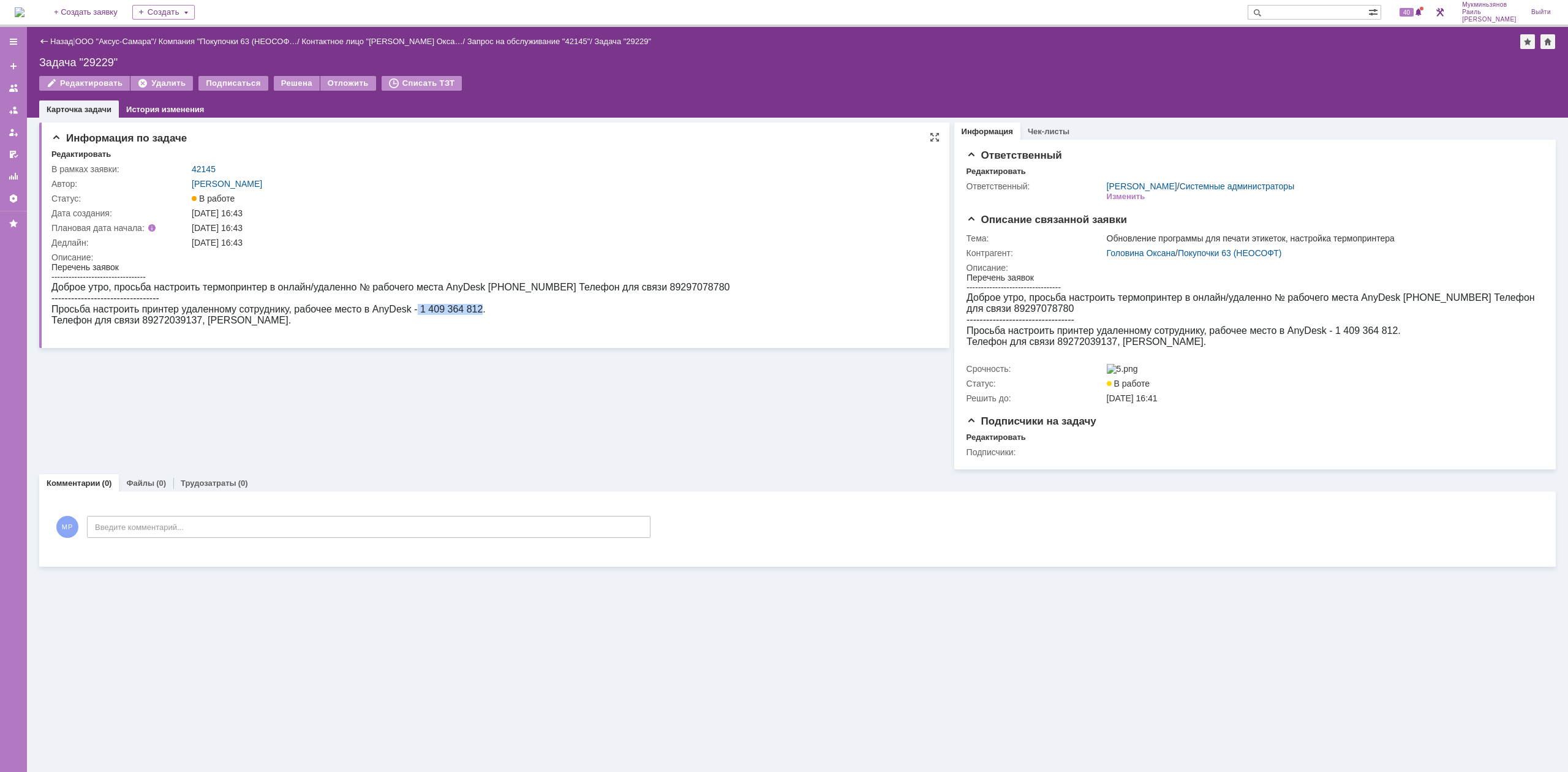
drag, startPoint x: 417, startPoint y: 312, endPoint x: 479, endPoint y: 314, distance: 62.0
click at [479, 314] on span "Просьба настроить принтер удаленному сотруднику, рабочее место в AnyDesk - 1 40…" at bounding box center [268, 309] width 434 height 11
click at [439, 314] on span "Просьба настроить принтер удаленному сотруднику, рабочее место в AnyDesk - 1 40…" at bounding box center [268, 309] width 434 height 11
drag, startPoint x: 417, startPoint y: 315, endPoint x: 478, endPoint y: 314, distance: 61.0
click at [478, 314] on span "Просьба настроить принтер удаленному сотруднику, рабочее место в AnyDesk - 1 40…" at bounding box center [268, 309] width 434 height 11
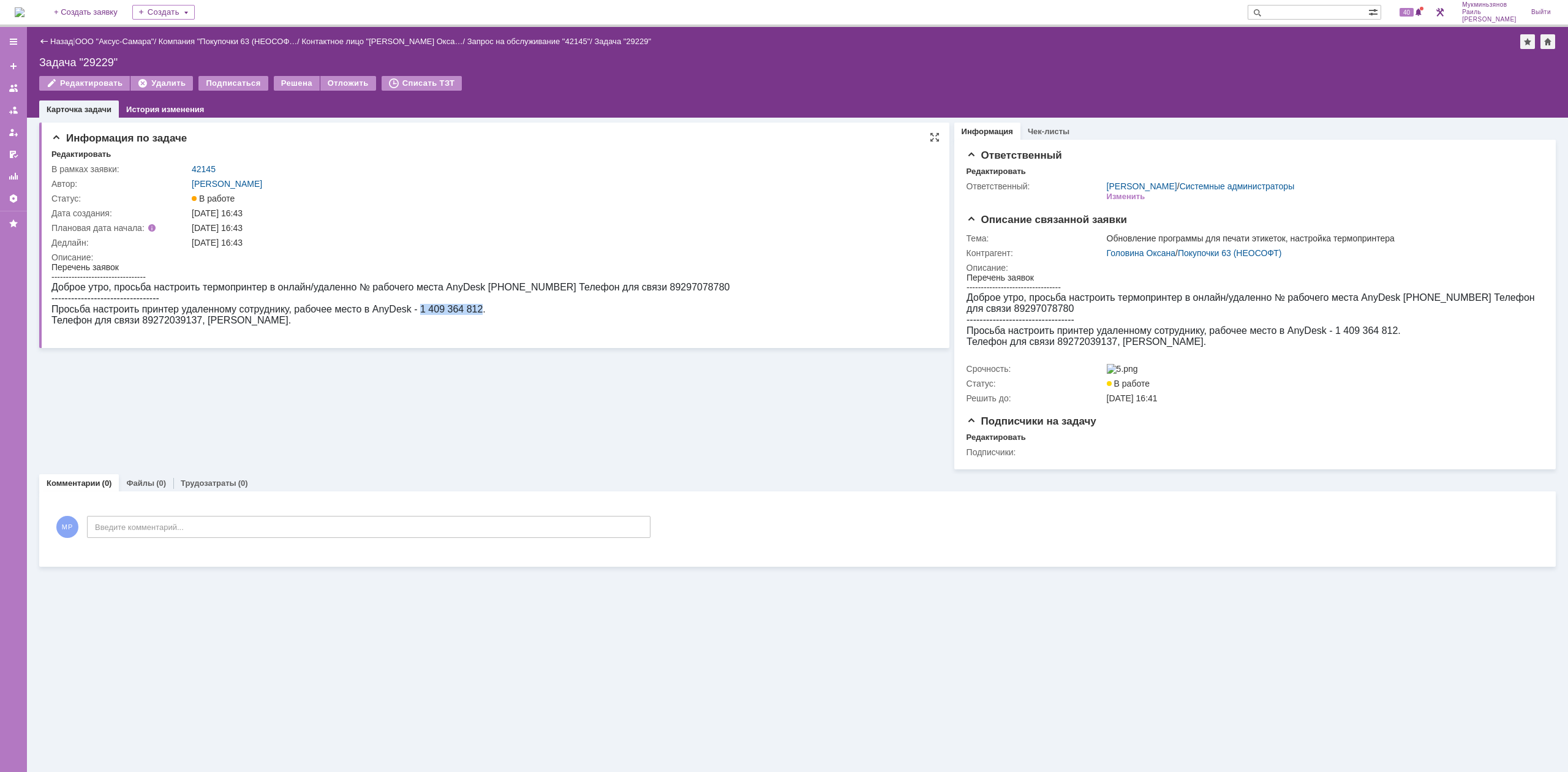
copy span "1 409 364 812"
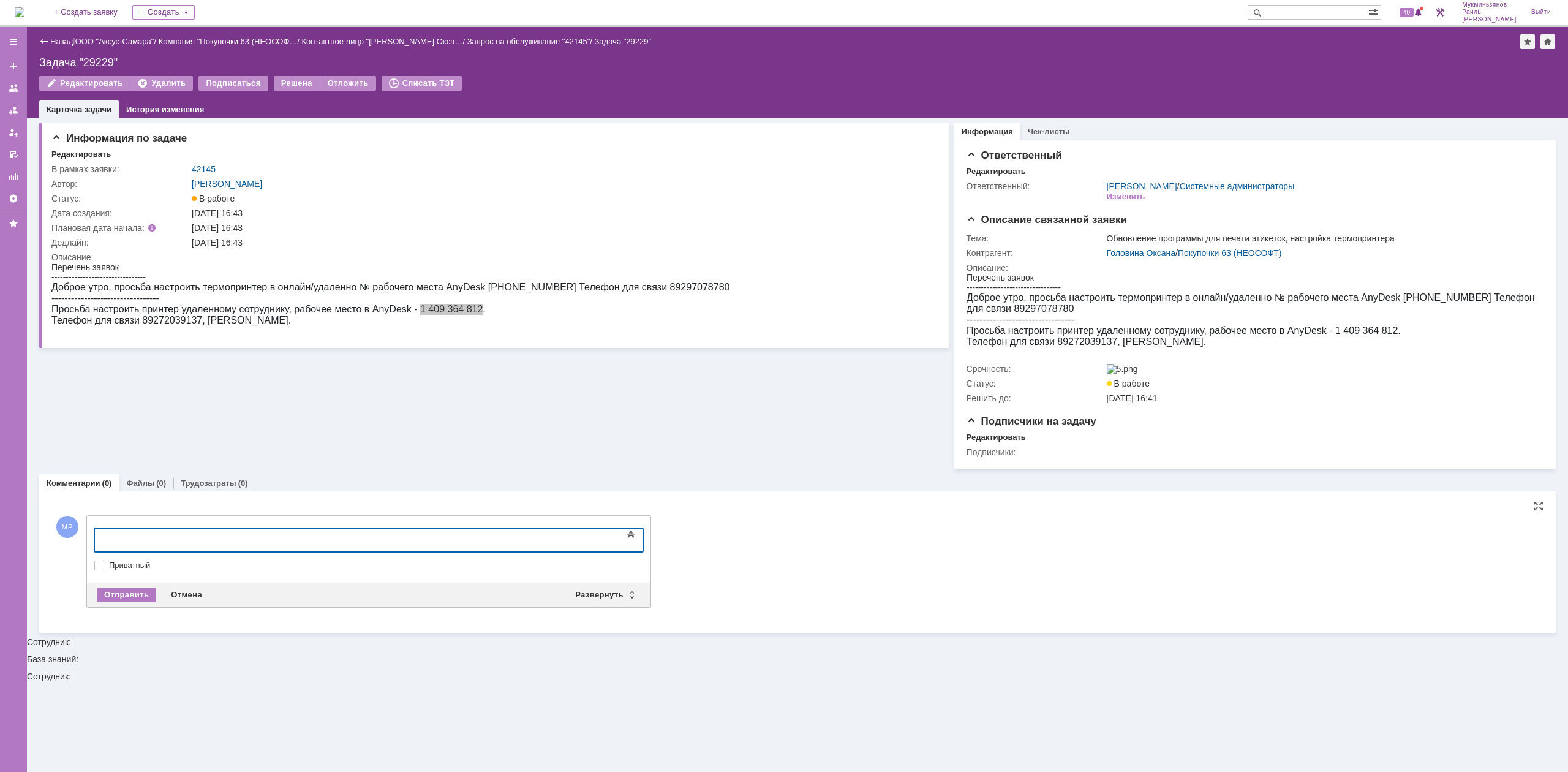
click at [281, 535] on div at bounding box center [194, 538] width 174 height 10
click at [188, 536] on div "Принтера н" at bounding box center [194, 538] width 174 height 10
click at [126, 601] on div "Отправить" at bounding box center [126, 595] width 60 height 15
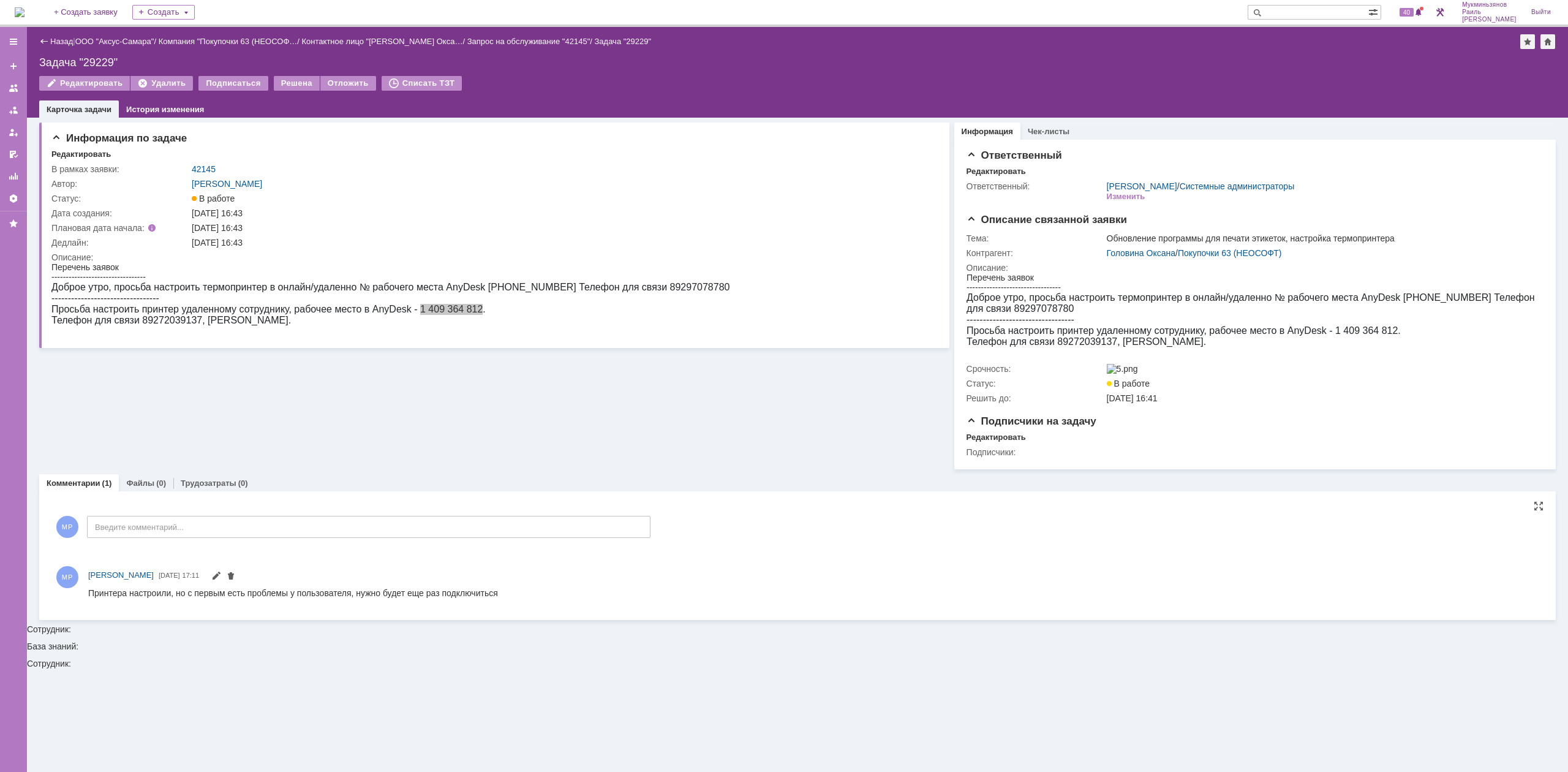
click at [25, 17] on img at bounding box center [20, 12] width 10 height 10
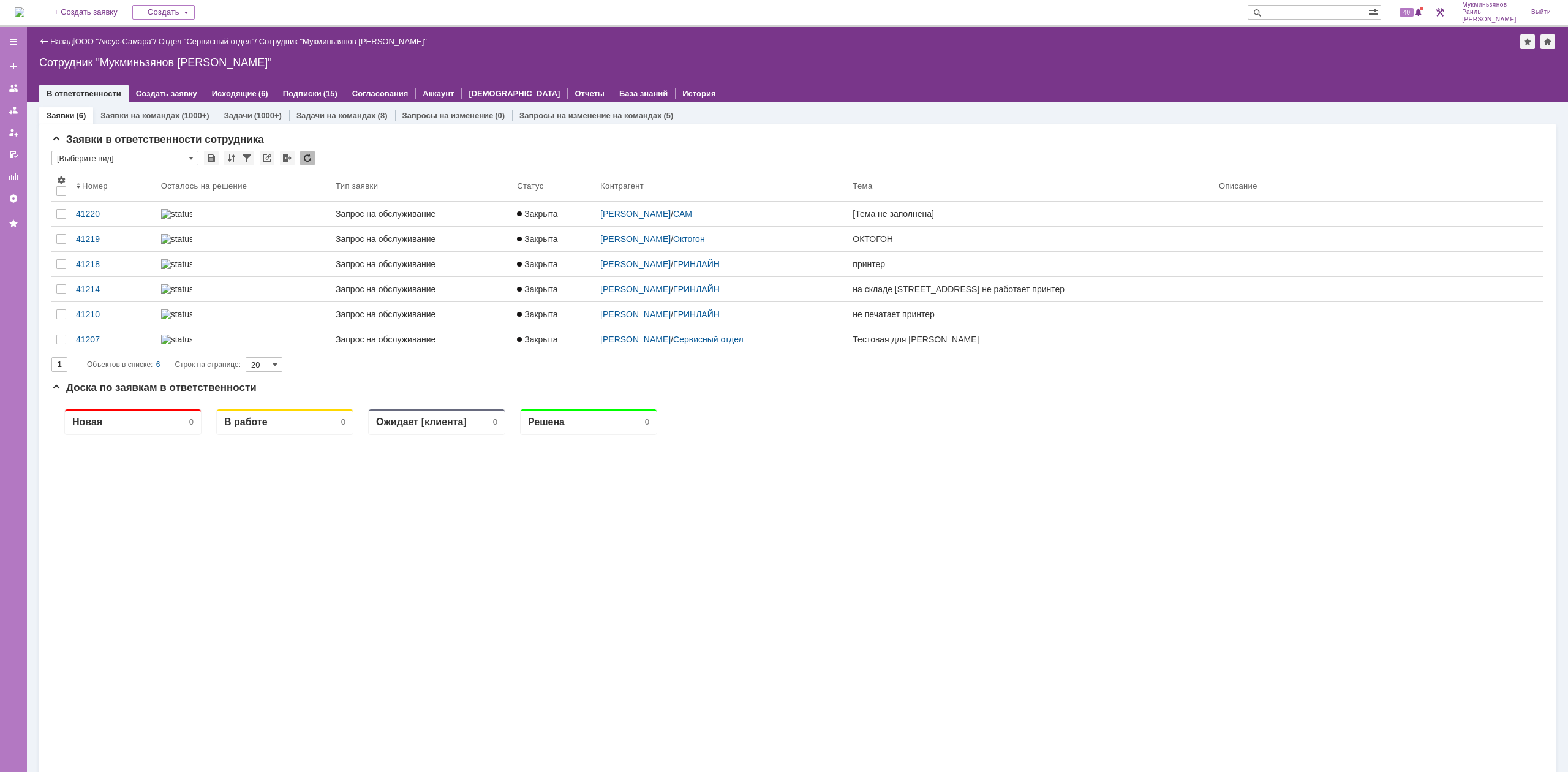
click at [233, 113] on link "Задачи" at bounding box center [237, 115] width 28 height 9
